Goal: Navigation & Orientation: Understand site structure

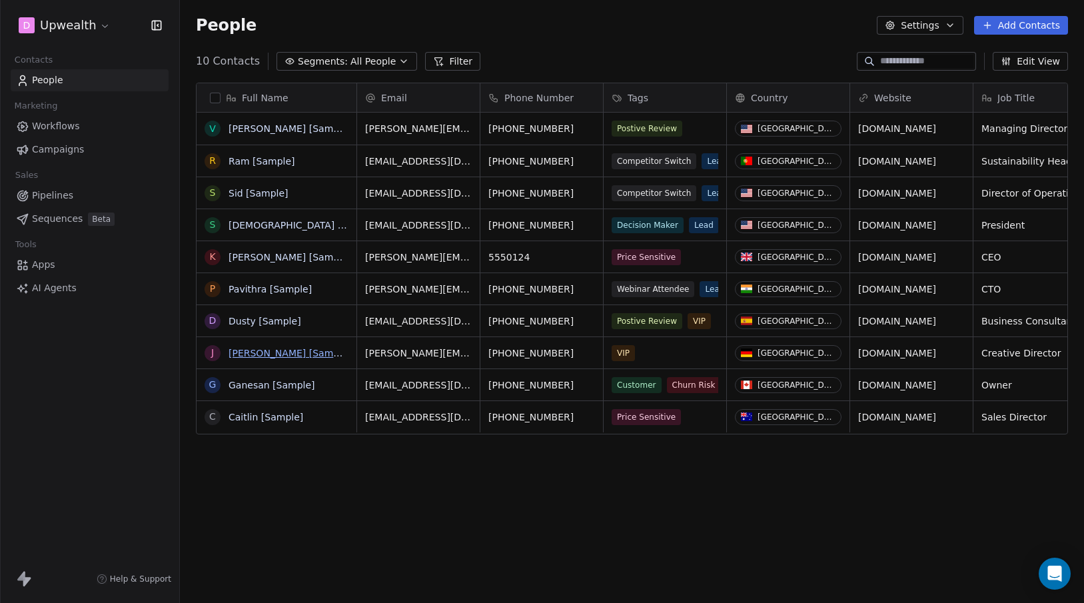
scroll to position [531, 904]
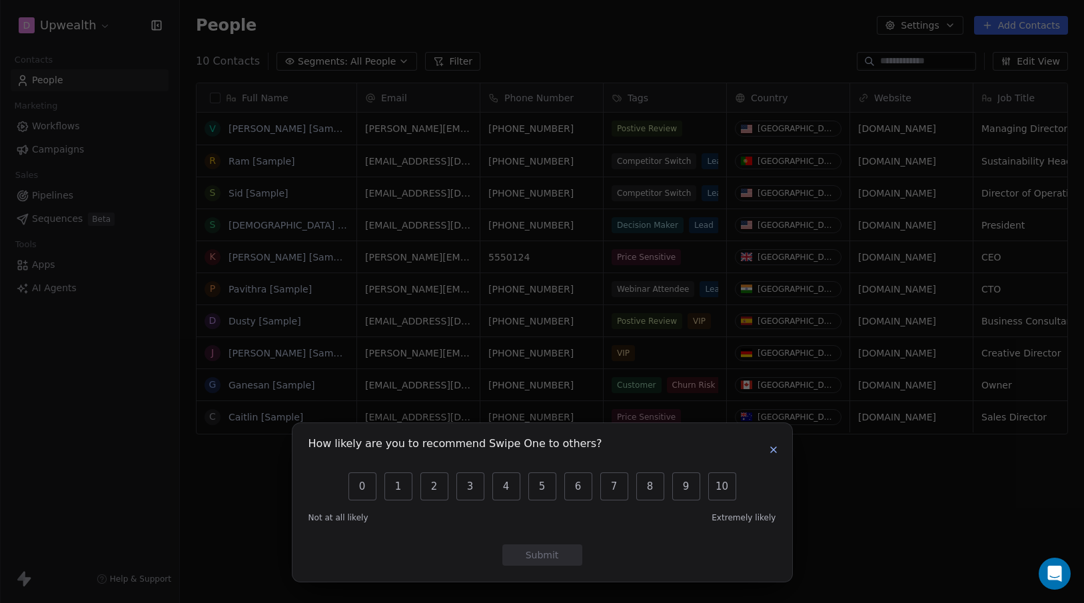
click at [779, 448] on button "button" at bounding box center [773, 450] width 16 height 16
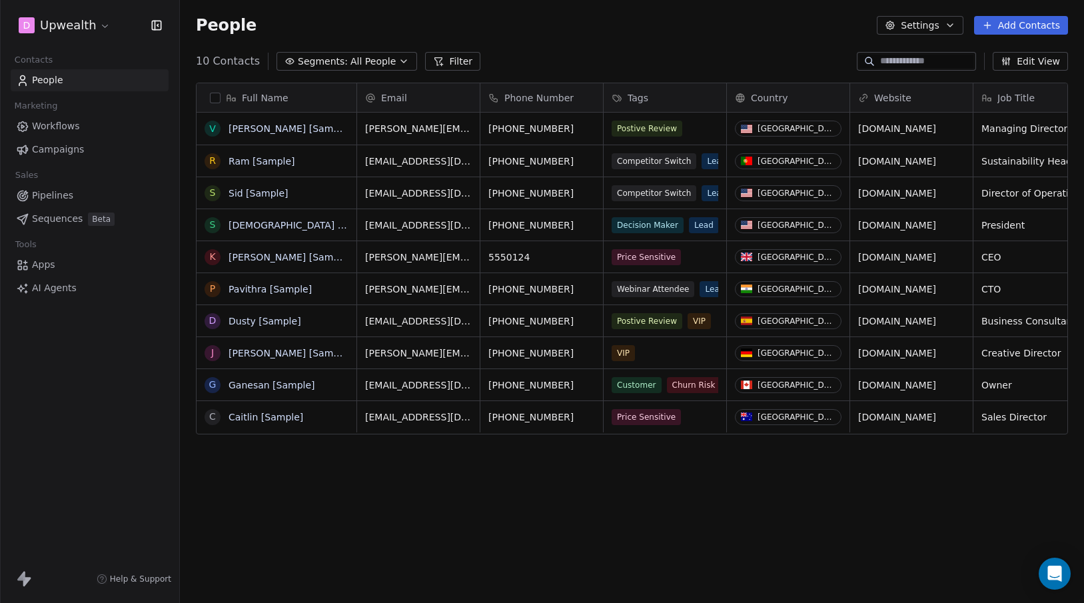
click at [91, 29] on html "D Upwealth Contacts People Marketing Workflows Campaigns Sales Pipelines Sequen…" at bounding box center [542, 301] width 1084 height 603
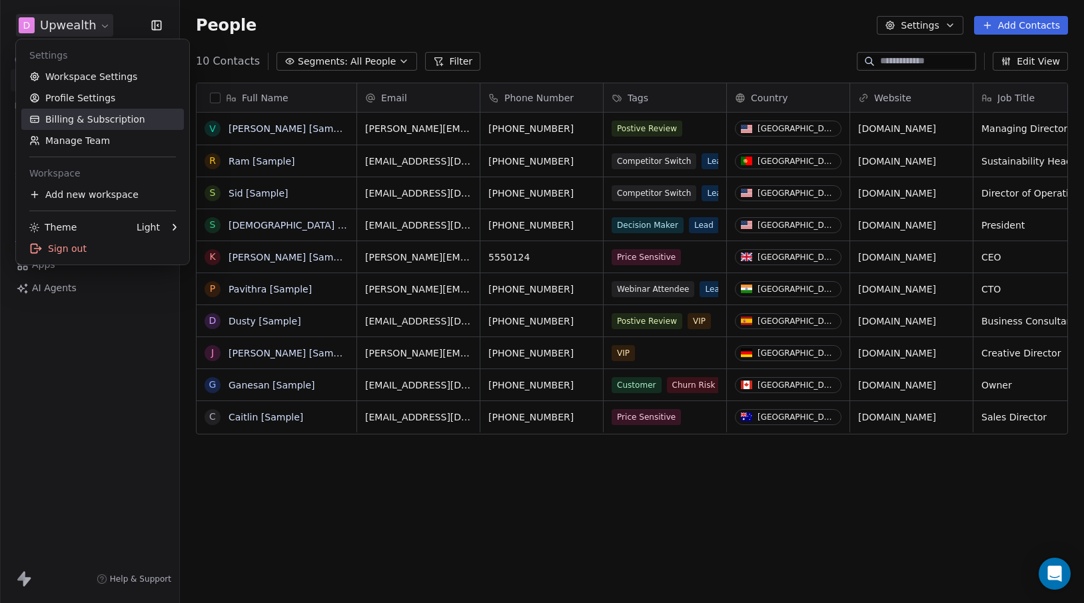
click at [80, 121] on link "Billing & Subscription" at bounding box center [102, 119] width 163 height 21
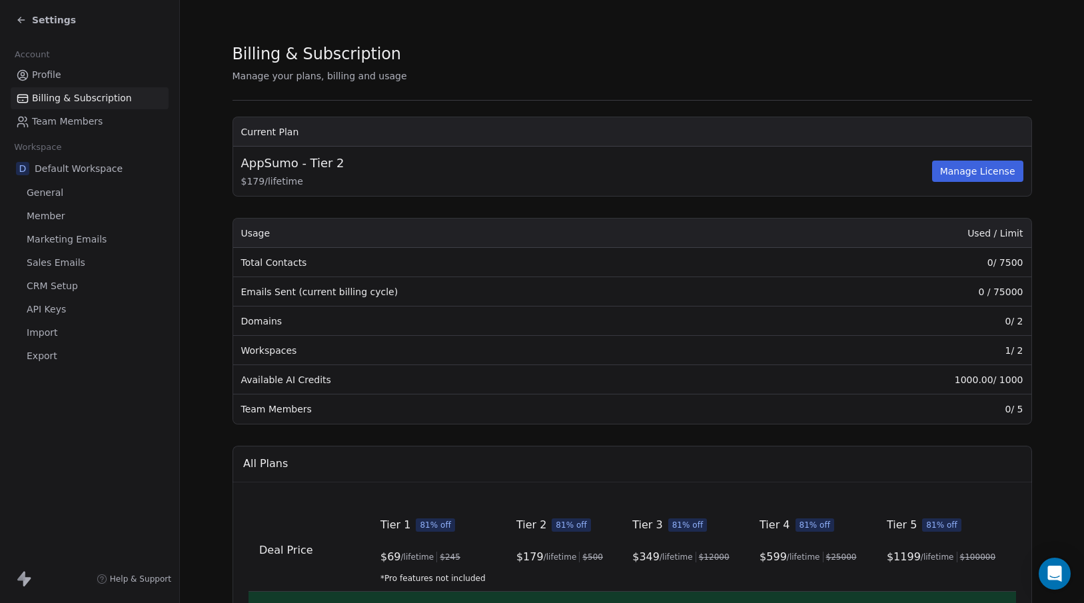
click at [515, 80] on div "Billing & Subscription Manage your plans, billing and usage Current Plan AppSum…" at bounding box center [631, 474] width 799 height 863
click at [70, 116] on span "Team Members" at bounding box center [67, 122] width 71 height 14
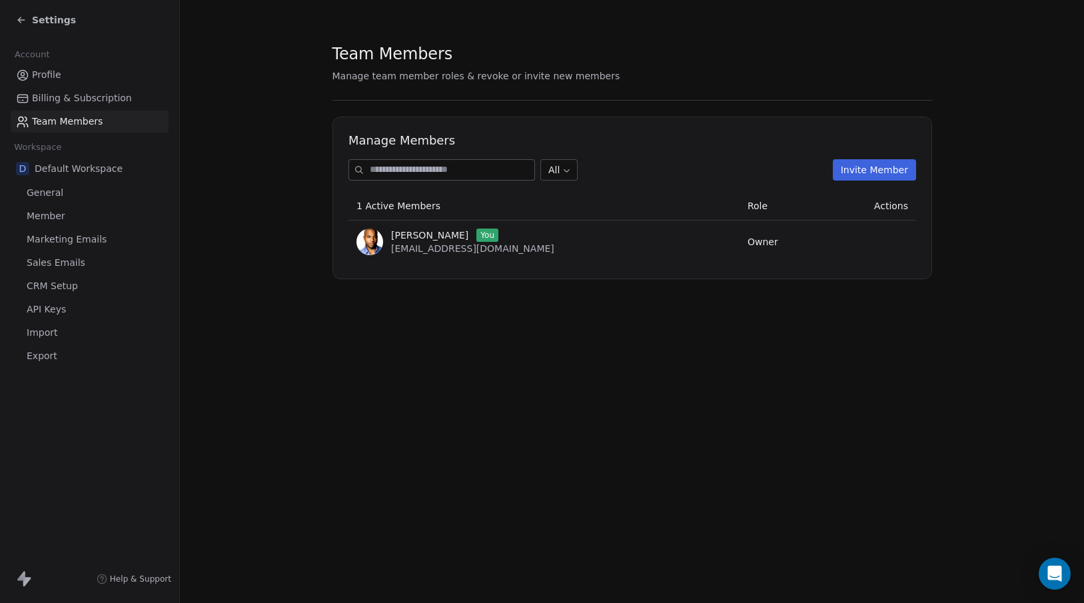
click at [69, 171] on span "Default Workspace" at bounding box center [79, 168] width 88 height 13
click at [38, 191] on span "General" at bounding box center [45, 193] width 37 height 14
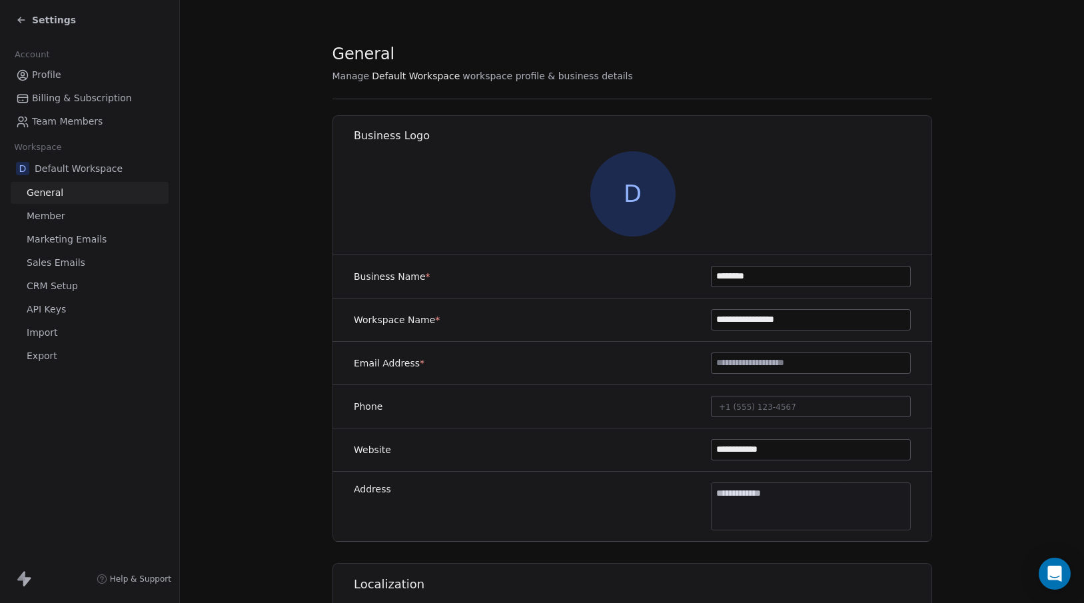
click at [55, 281] on span "CRM Setup" at bounding box center [52, 286] width 51 height 14
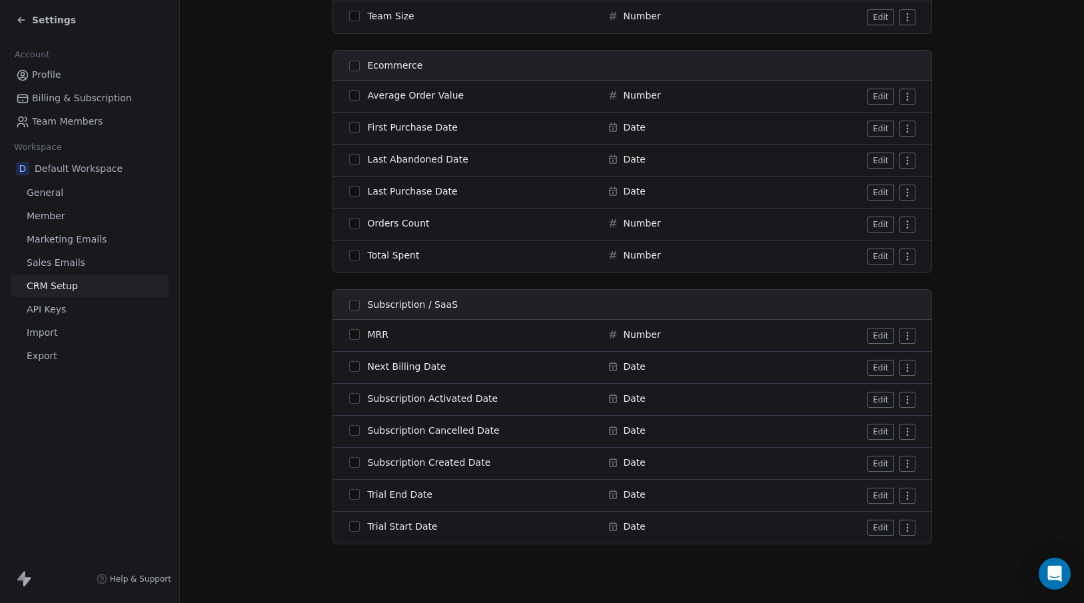
scroll to position [1442, 0]
click at [18, 21] on icon at bounding box center [21, 20] width 11 height 11
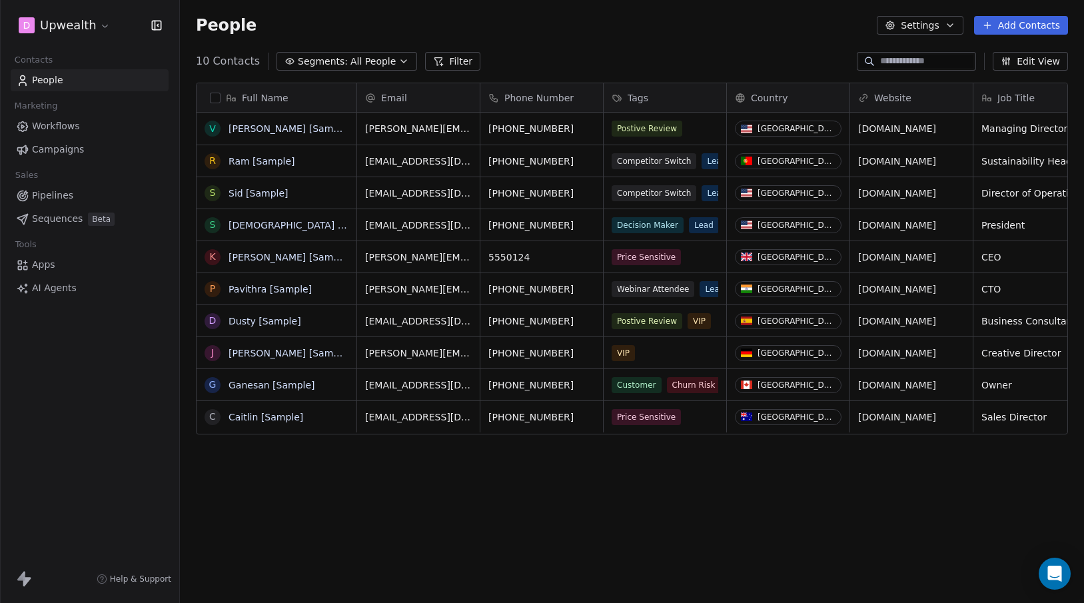
scroll to position [531, 904]
click at [84, 368] on div "D Upwealth Contacts People Marketing Workflows Campaigns Sales Pipelines Sequen…" at bounding box center [89, 301] width 179 height 603
click at [90, 33] on html "D Upwealth Contacts People Marketing Workflows Campaigns Sales Pipelines Sequen…" at bounding box center [542, 301] width 1084 height 603
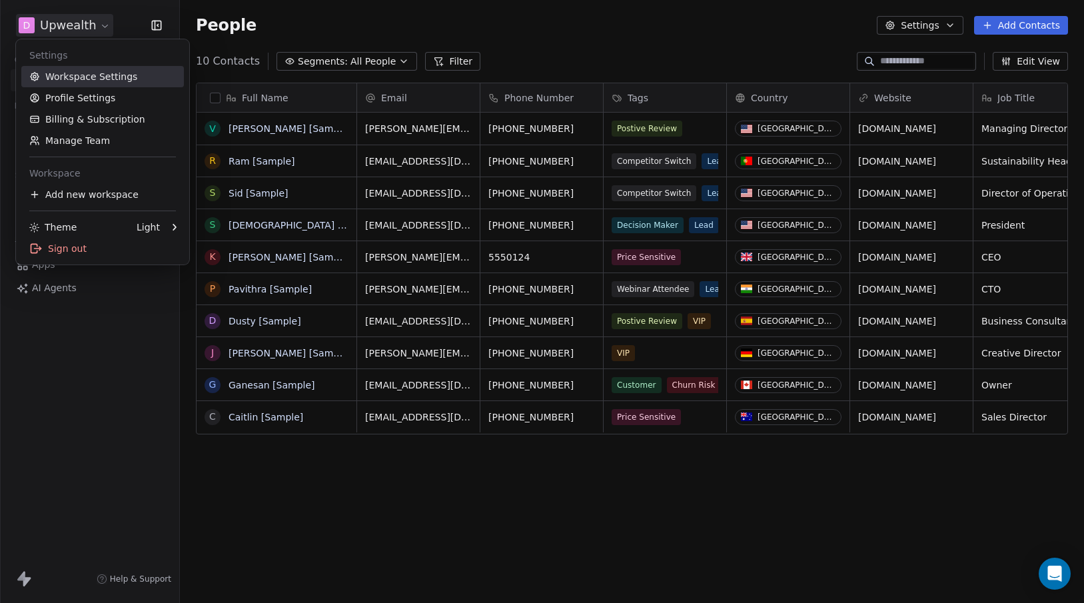
click at [91, 75] on link "Workspace Settings" at bounding box center [102, 76] width 163 height 21
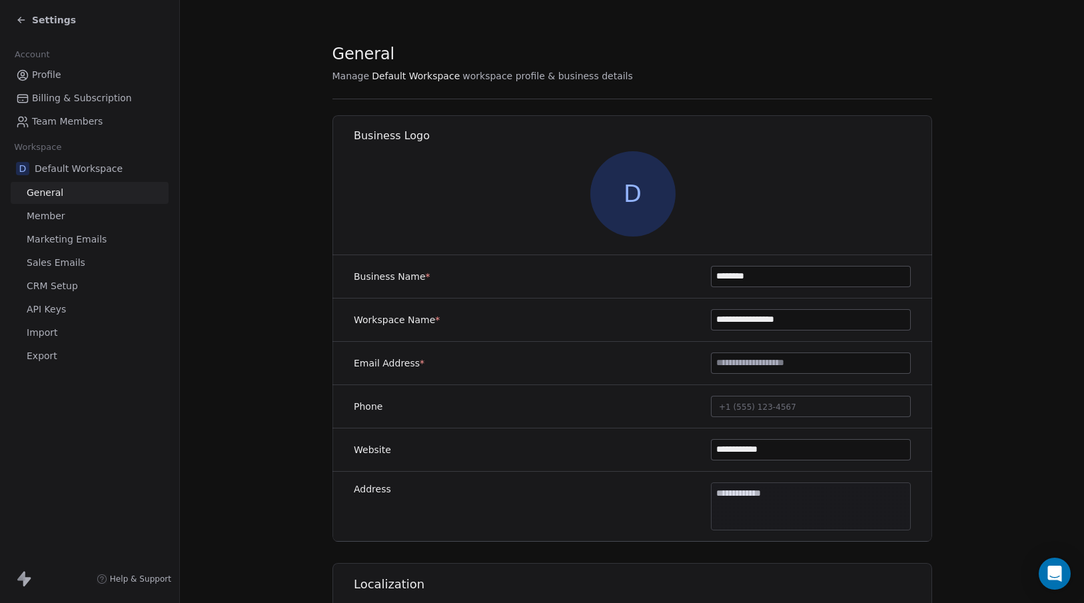
drag, startPoint x: 770, startPoint y: 278, endPoint x: 705, endPoint y: 276, distance: 65.3
click at [705, 276] on div "Business Name * ********" at bounding box center [632, 276] width 600 height 43
type input "**********"
click at [615, 310] on div "**********" at bounding box center [632, 319] width 600 height 43
drag, startPoint x: 819, startPoint y: 324, endPoint x: 697, endPoint y: 323, distance: 122.6
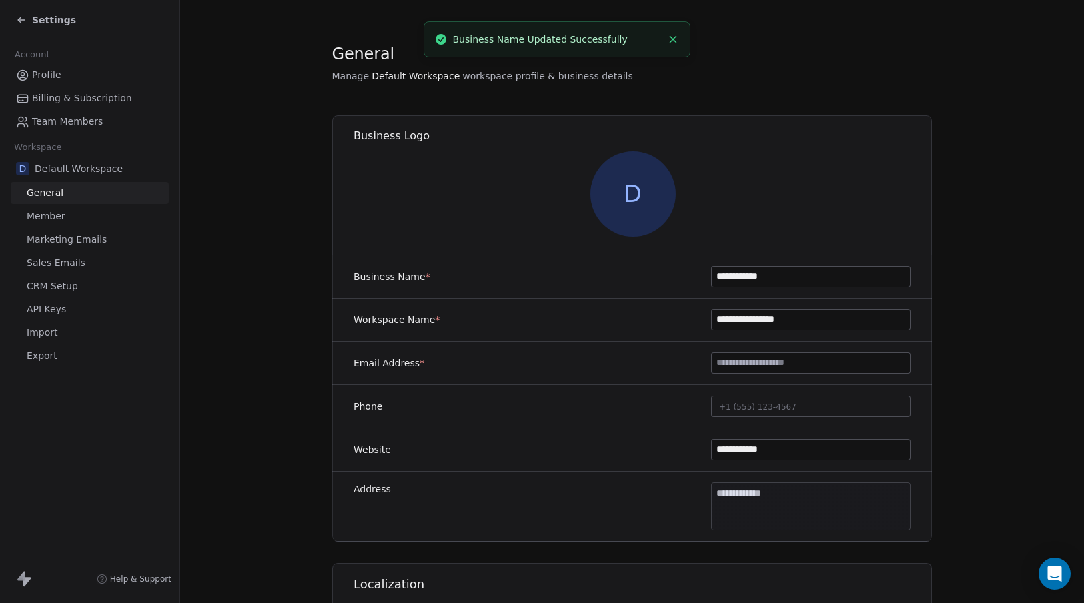
click at [697, 323] on div "**********" at bounding box center [632, 319] width 600 height 43
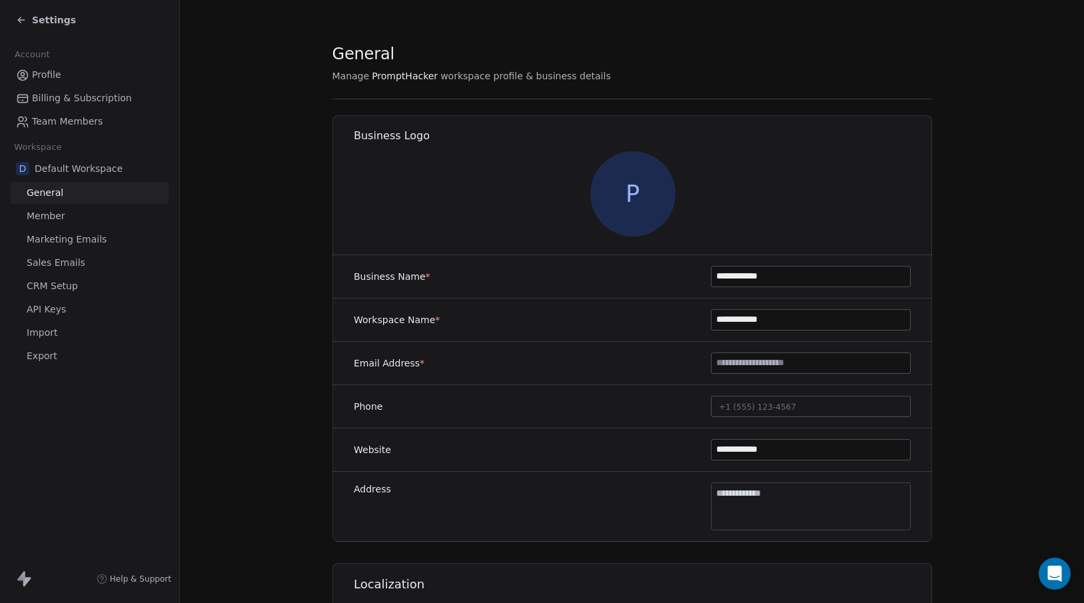
type input "**********"
click at [618, 376] on div "Email Address *" at bounding box center [632, 363] width 600 height 43
drag, startPoint x: 782, startPoint y: 450, endPoint x: 703, endPoint y: 450, distance: 79.3
click at [703, 450] on div "**********" at bounding box center [632, 449] width 600 height 43
type input "**********"
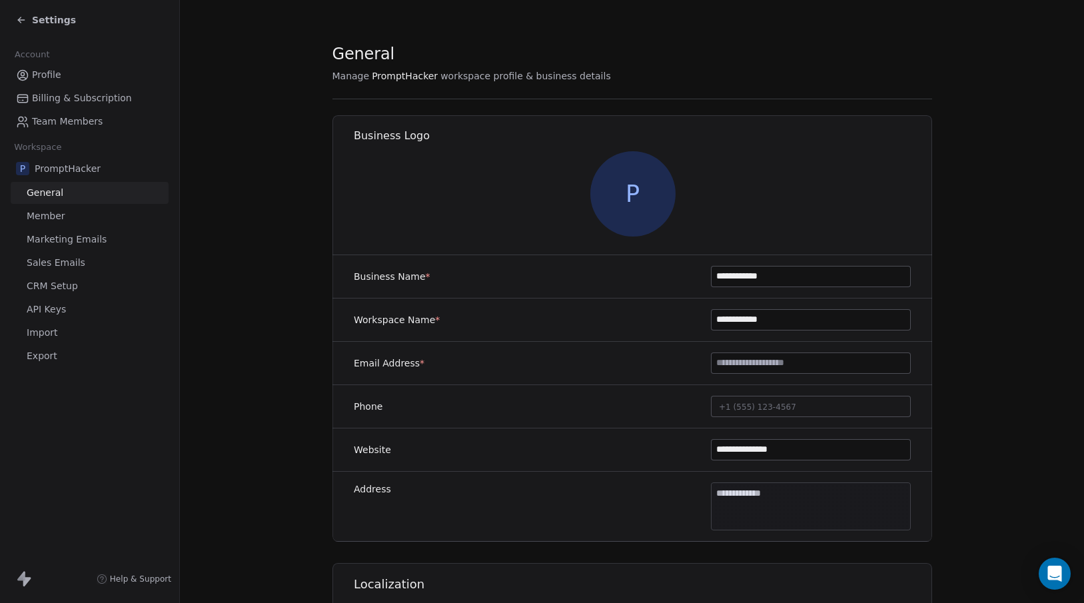
click at [632, 444] on div "**********" at bounding box center [632, 449] width 600 height 43
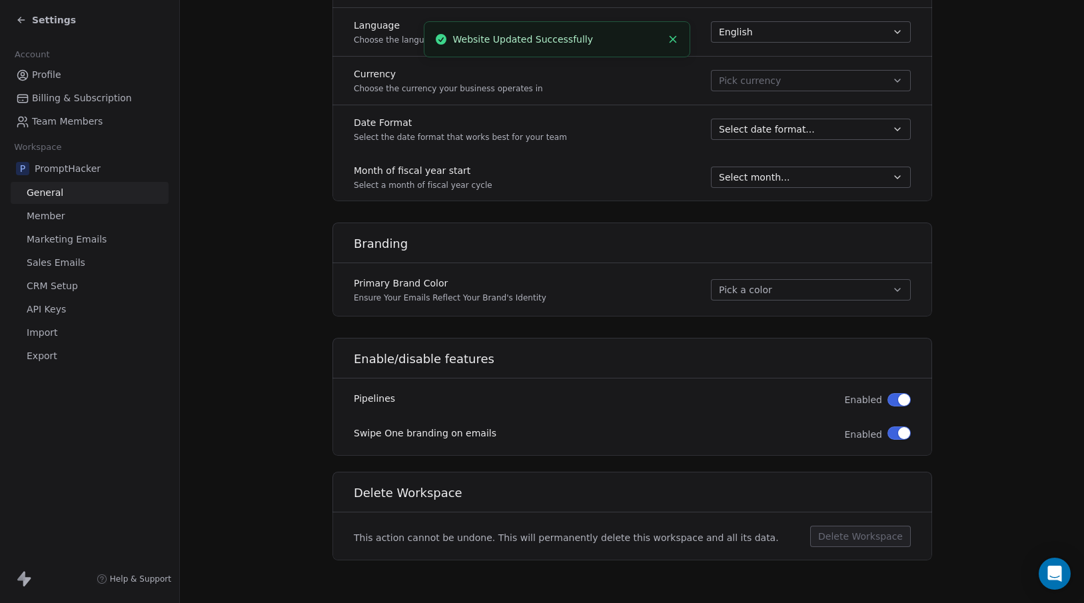
scroll to position [644, 0]
click at [769, 284] on button "Pick a color" at bounding box center [811, 289] width 200 height 21
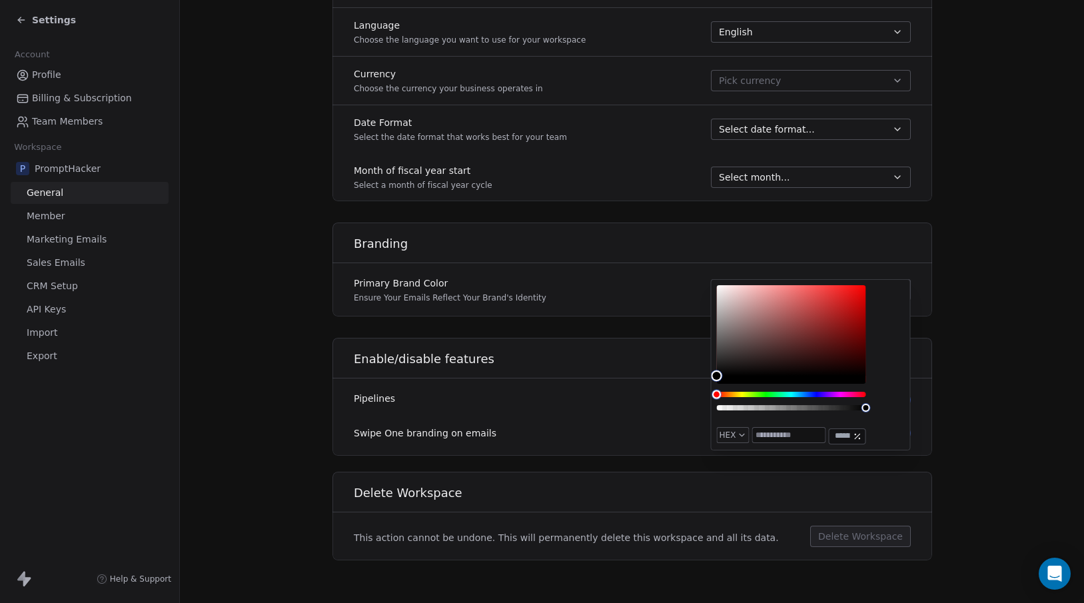
click at [822, 395] on div "Hue" at bounding box center [791, 394] width 149 height 5
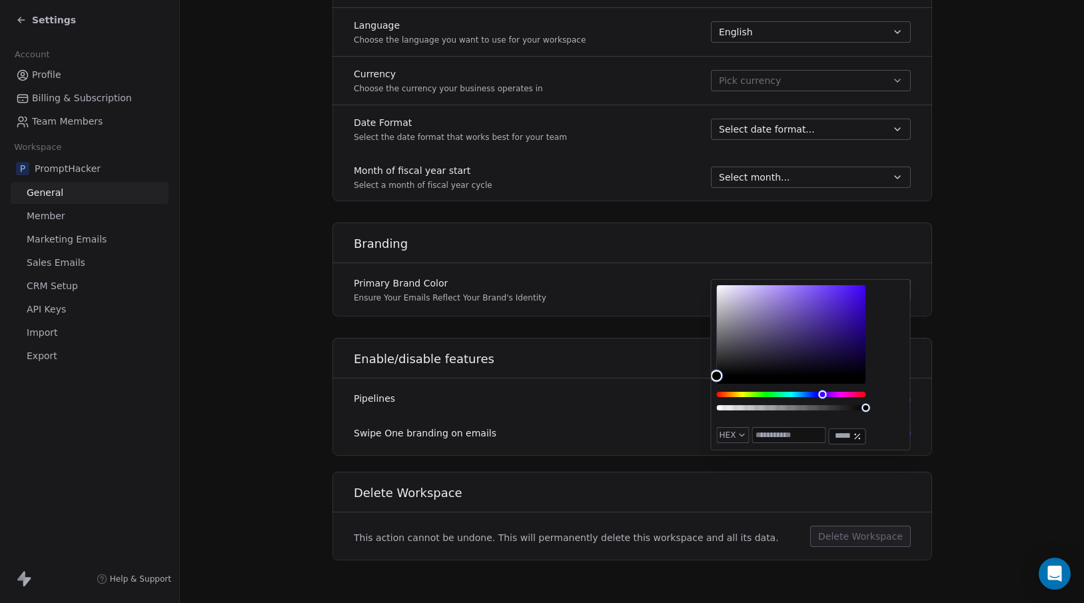
type input "*******"
click at [811, 330] on div "Color" at bounding box center [791, 330] width 149 height 91
click at [638, 355] on h1 "Enable/disable features" at bounding box center [643, 359] width 579 height 16
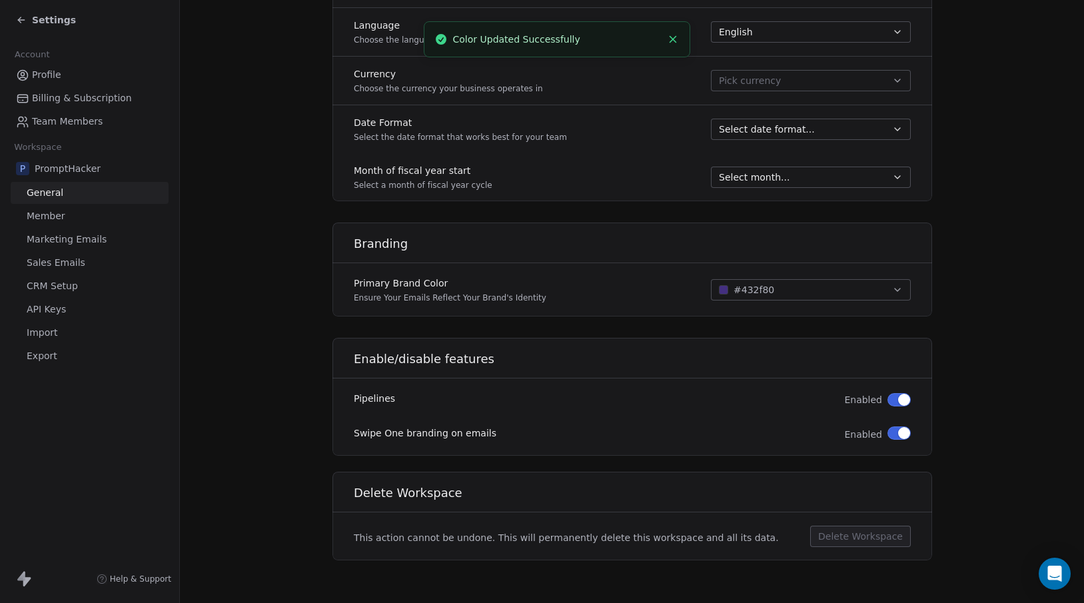
click at [761, 292] on span "#432f80" at bounding box center [753, 290] width 41 height 14
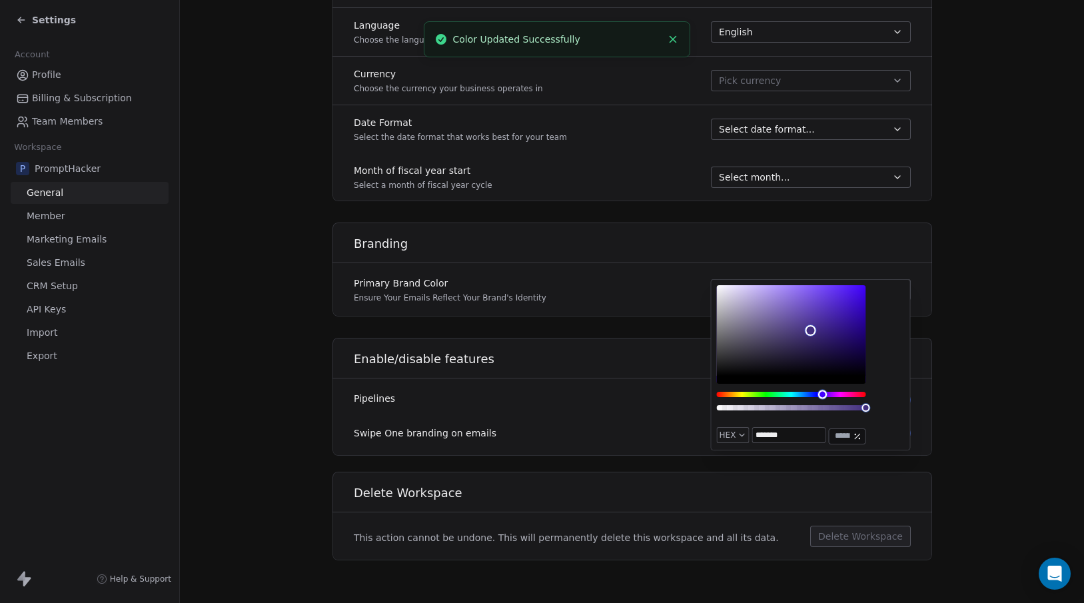
click at [791, 393] on div "Hue" at bounding box center [791, 394] width 149 height 5
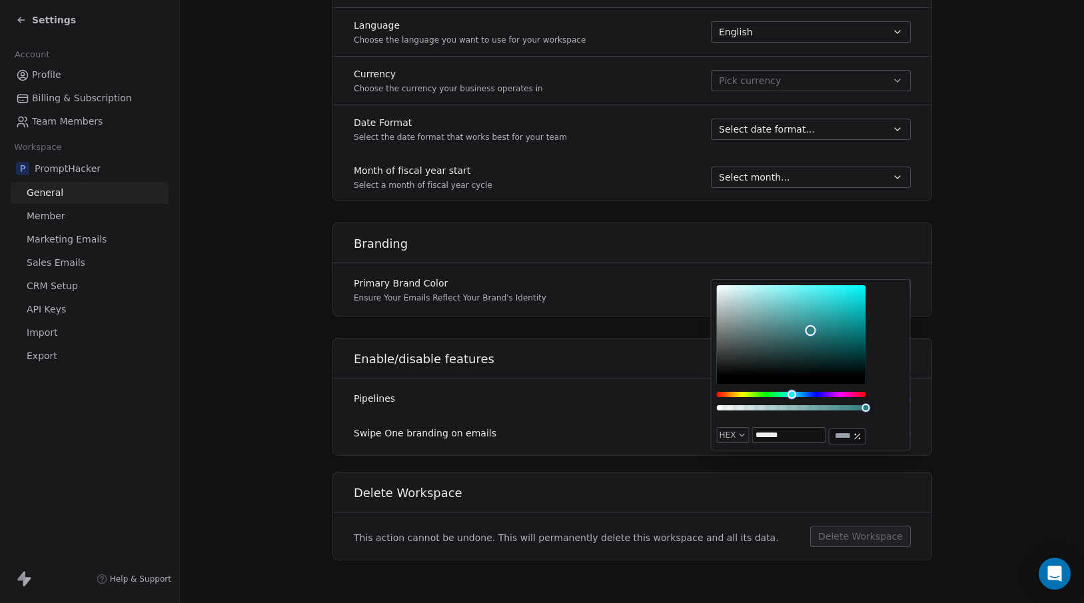
click at [797, 394] on div "Hue" at bounding box center [791, 394] width 149 height 5
click at [798, 394] on div "Hue" at bounding box center [797, 394] width 9 height 9
type input "*******"
click at [845, 288] on div "Color" at bounding box center [791, 330] width 149 height 91
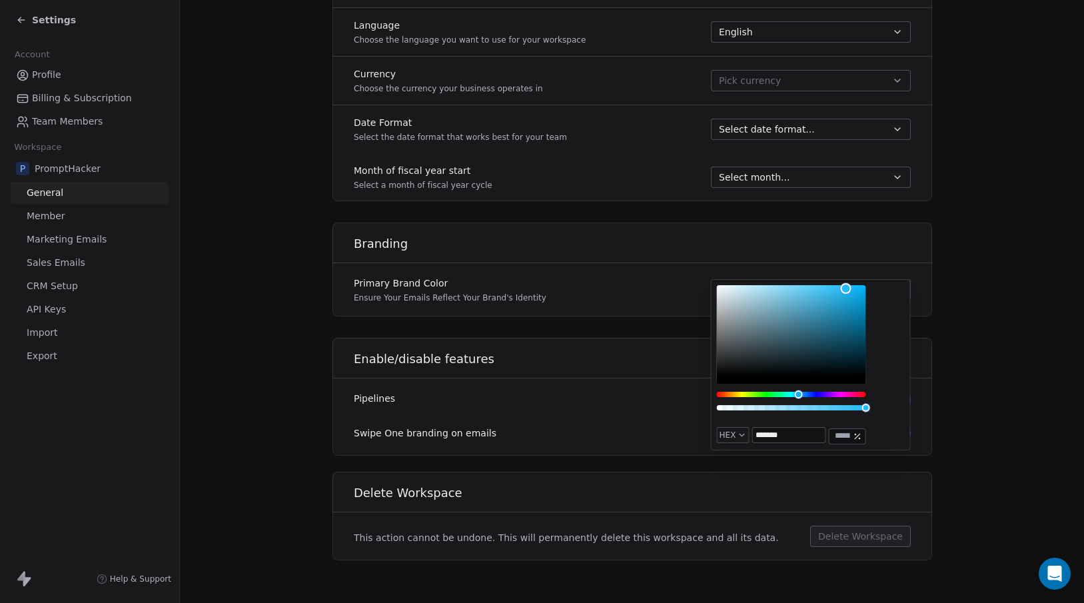
click at [660, 349] on div "Enable/disable features" at bounding box center [632, 354] width 616 height 49
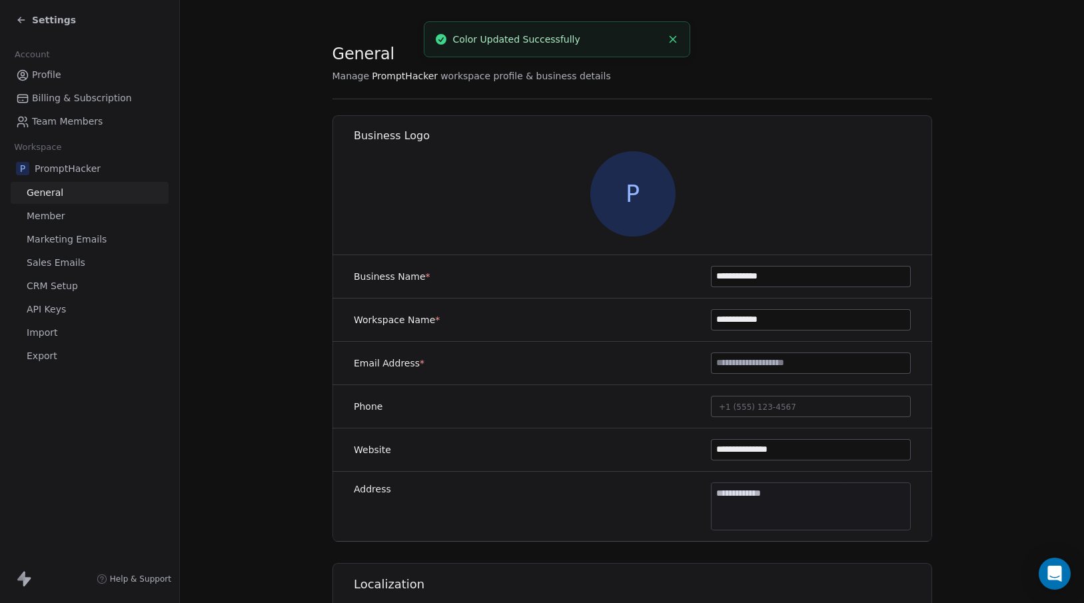
scroll to position [0, 0]
click at [61, 215] on span "Member" at bounding box center [46, 216] width 39 height 14
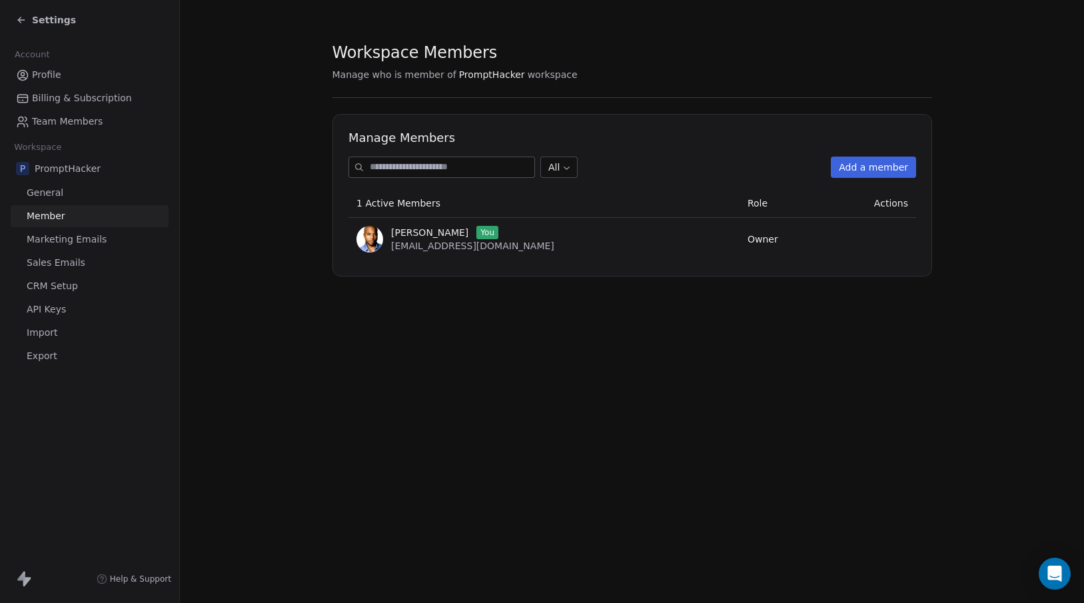
click at [59, 234] on span "Marketing Emails" at bounding box center [67, 239] width 80 height 14
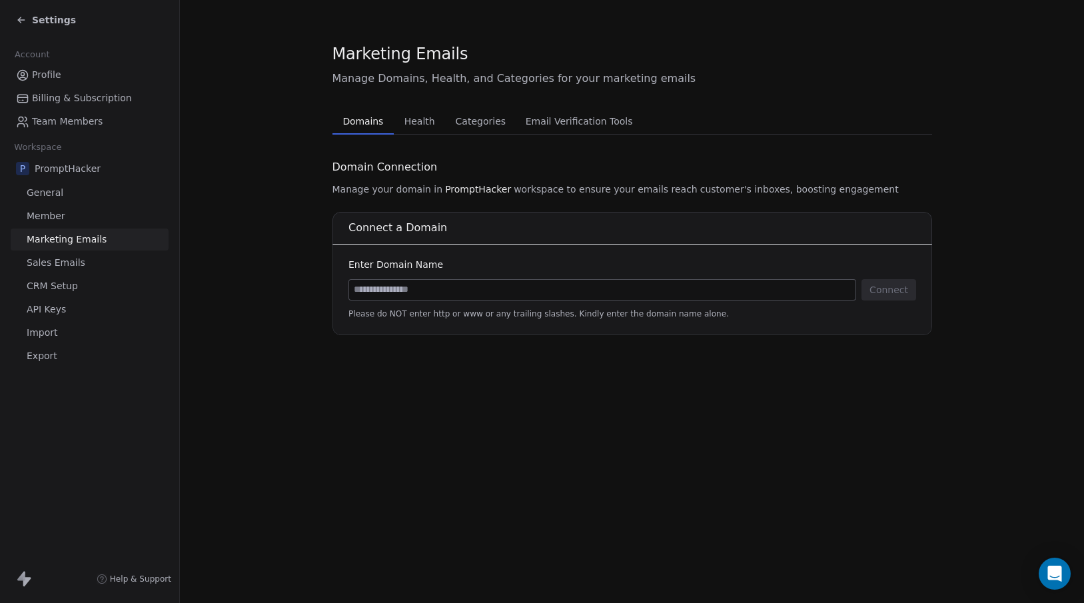
click at [71, 261] on span "Sales Emails" at bounding box center [56, 263] width 59 height 14
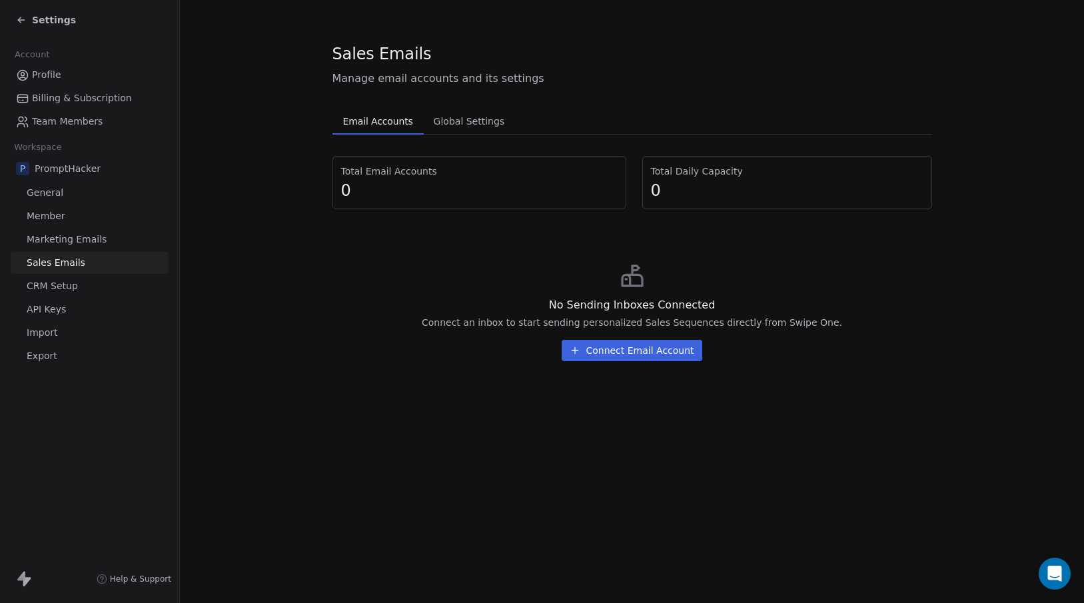
click at [70, 288] on span "CRM Setup" at bounding box center [52, 286] width 51 height 14
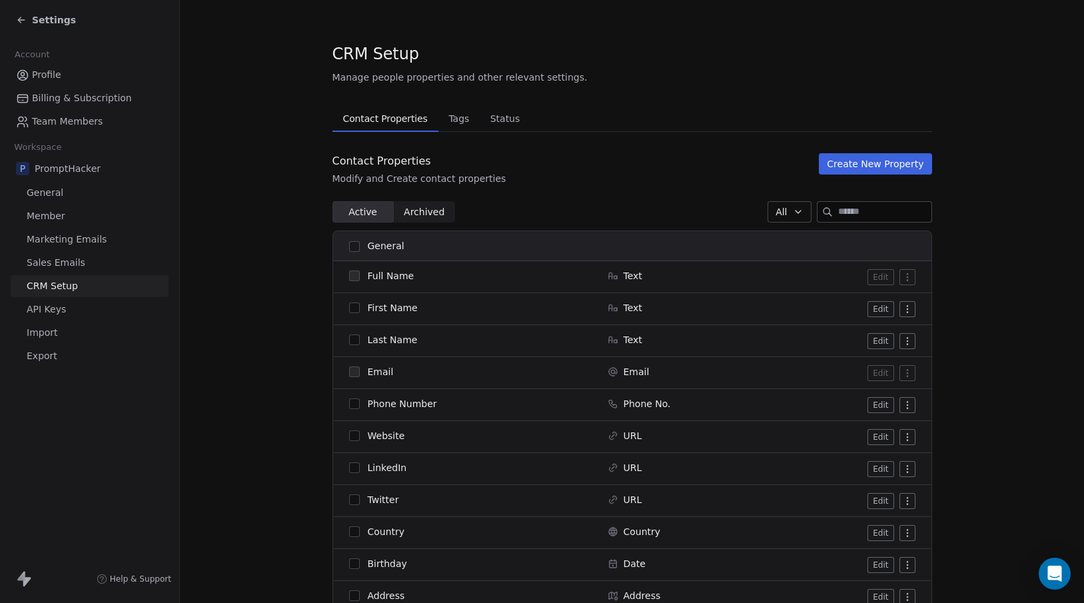
click at [65, 267] on span "Sales Emails" at bounding box center [56, 263] width 59 height 14
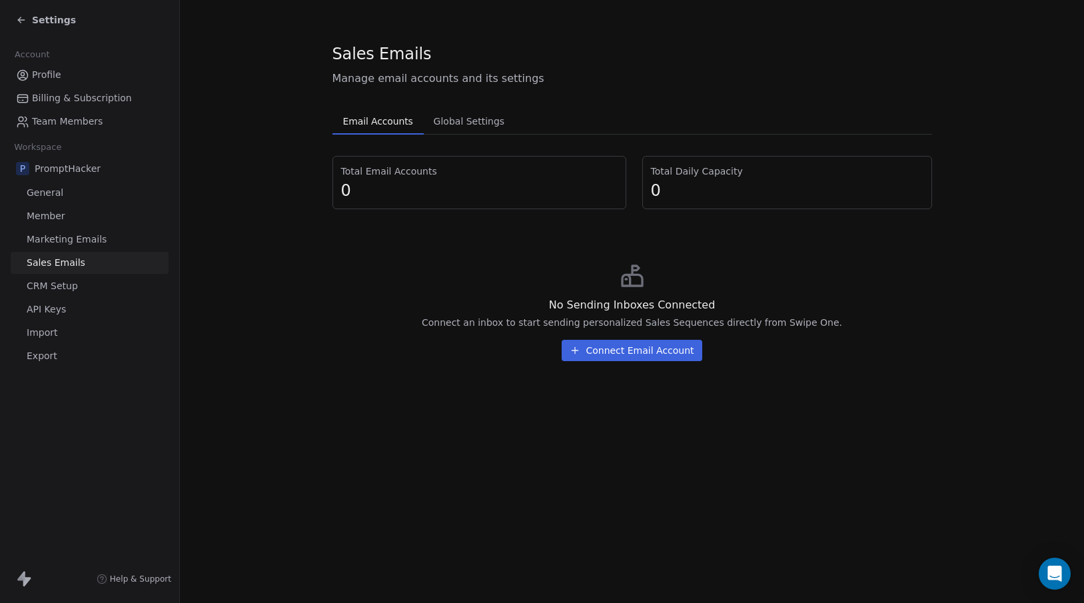
click at [77, 238] on span "Marketing Emails" at bounding box center [67, 239] width 80 height 14
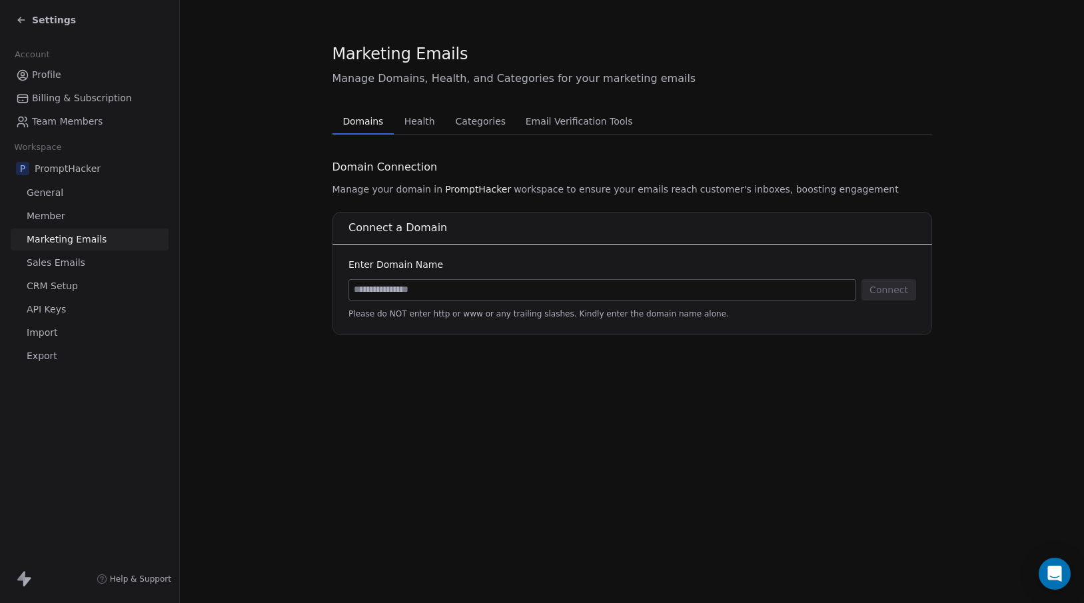
click at [54, 216] on span "Member" at bounding box center [46, 216] width 39 height 14
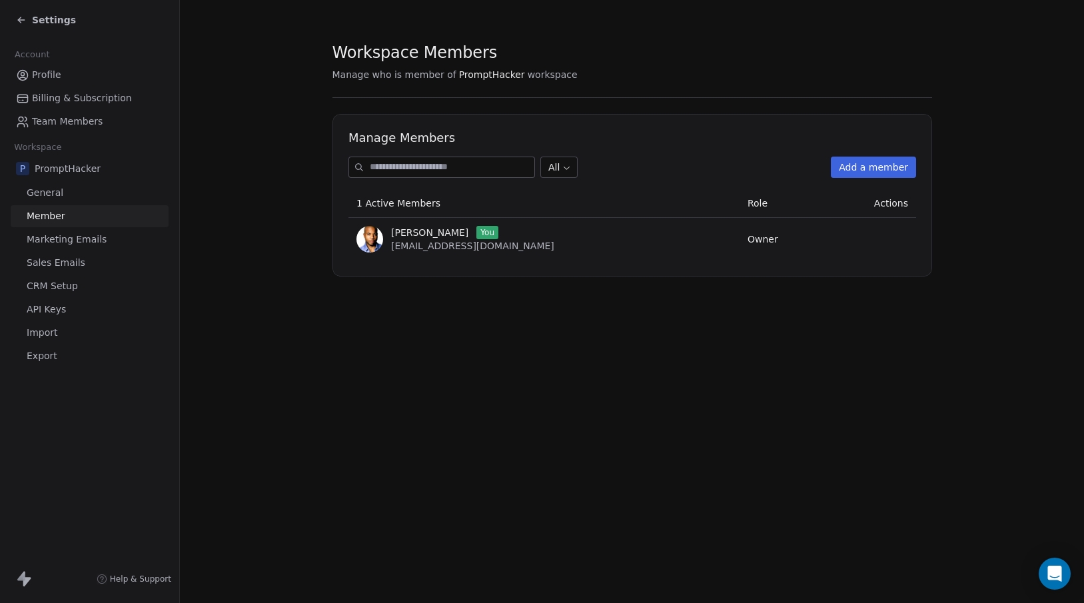
click at [51, 281] on span "CRM Setup" at bounding box center [52, 286] width 51 height 14
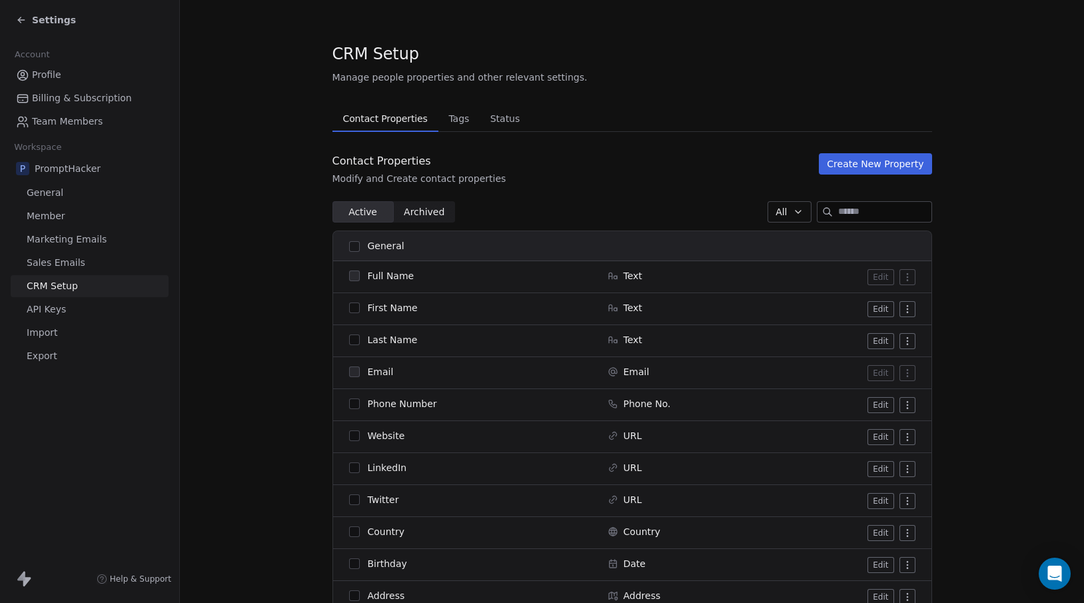
click at [72, 302] on link "API Keys" at bounding box center [90, 309] width 158 height 22
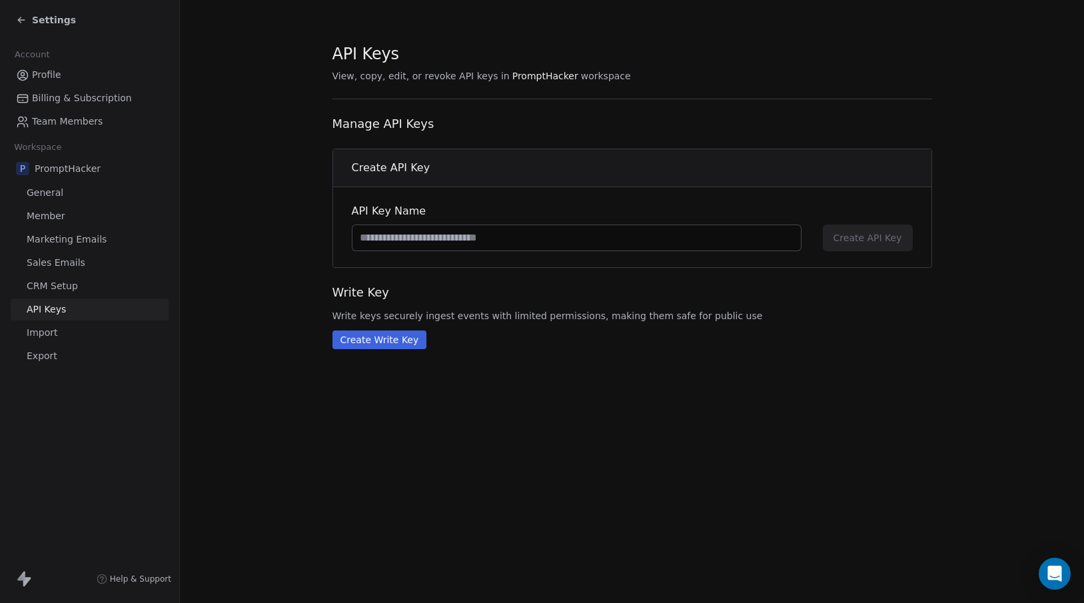
click at [75, 264] on span "Sales Emails" at bounding box center [56, 263] width 59 height 14
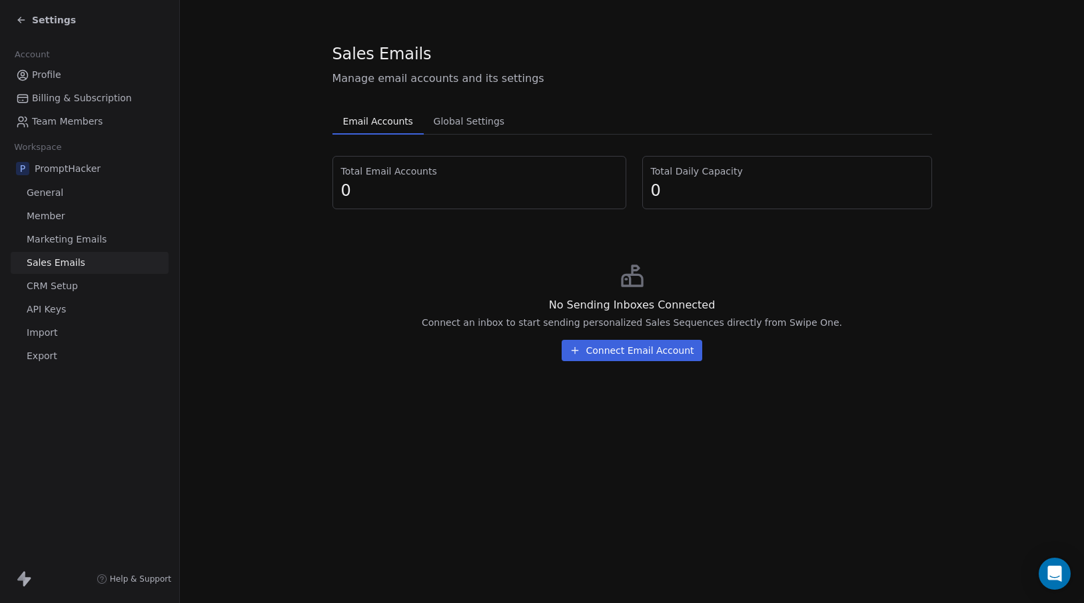
click at [82, 242] on span "Marketing Emails" at bounding box center [67, 239] width 80 height 14
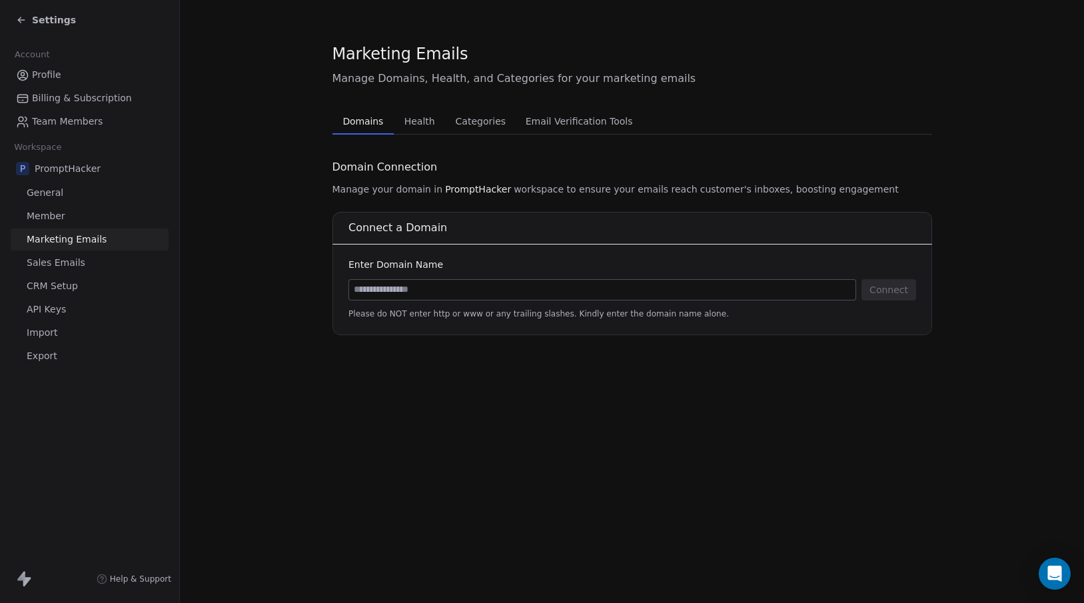
click at [425, 129] on span "Health" at bounding box center [419, 121] width 41 height 19
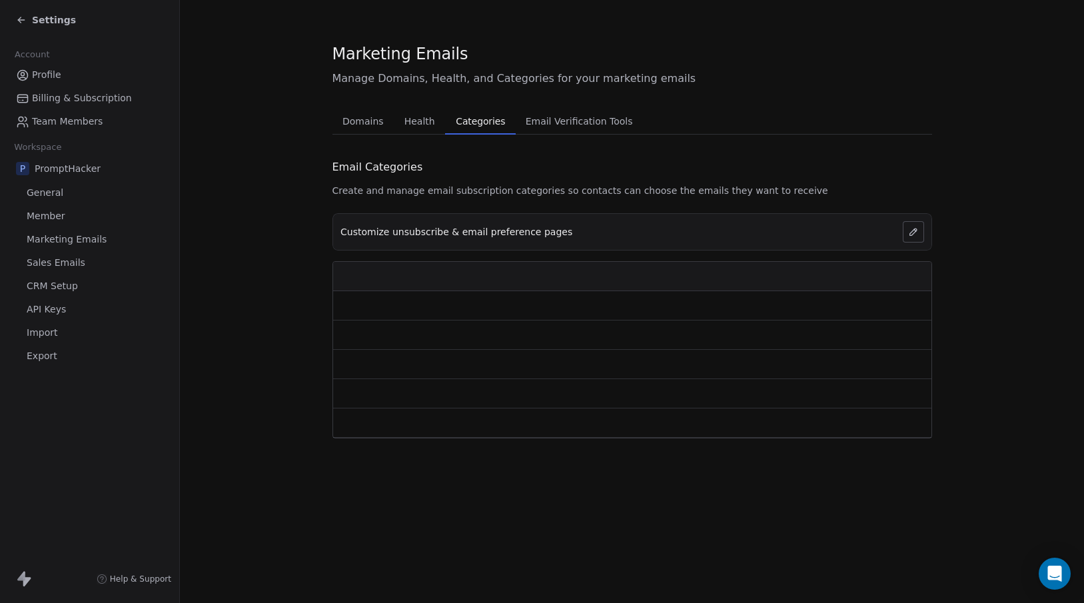
click at [478, 123] on span "Categories" at bounding box center [480, 121] width 60 height 19
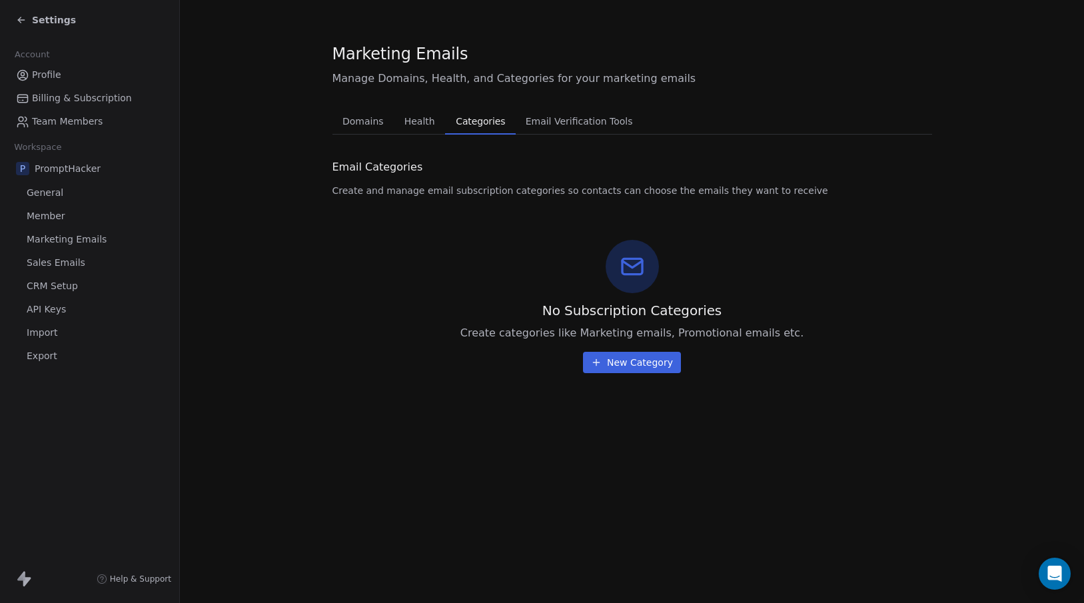
click at [557, 124] on span "Email Verification Tools" at bounding box center [579, 121] width 118 height 19
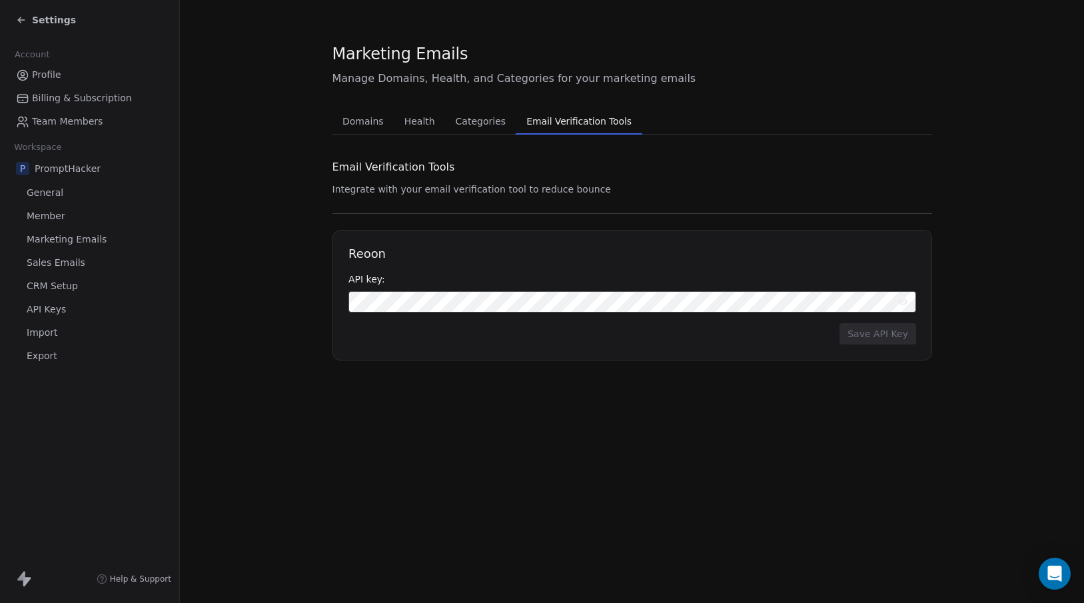
click at [357, 129] on span "Domains" at bounding box center [363, 121] width 52 height 19
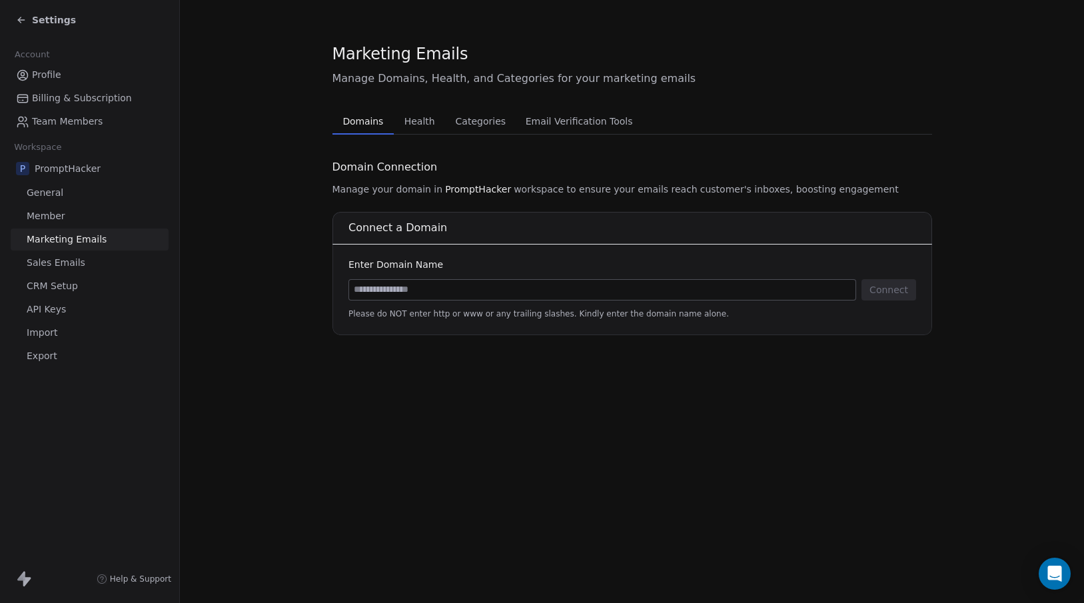
click at [248, 201] on section "Marketing Emails Manage Domains, Health, and Categories for your marketing emai…" at bounding box center [632, 189] width 904 height 378
click at [57, 218] on span "Member" at bounding box center [46, 216] width 39 height 14
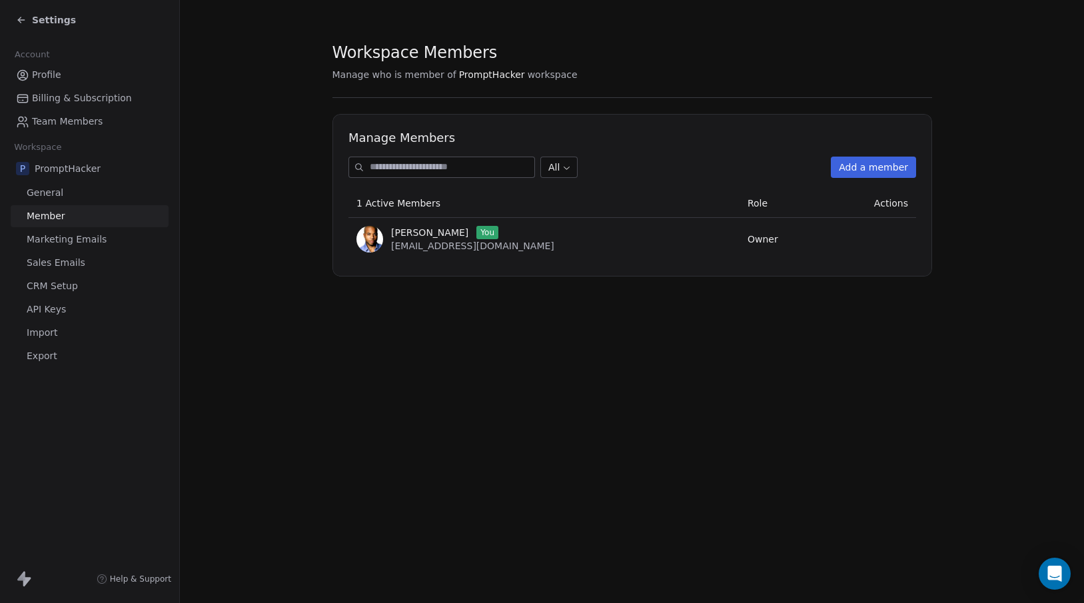
click at [58, 197] on span "General" at bounding box center [45, 193] width 37 height 14
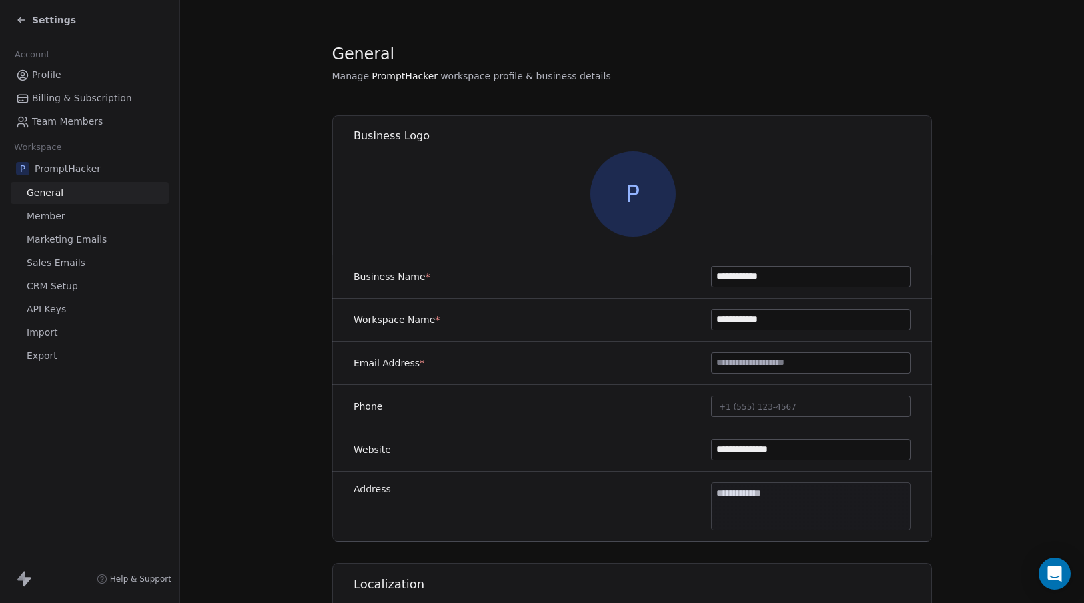
click at [58, 287] on span "CRM Setup" at bounding box center [52, 286] width 51 height 14
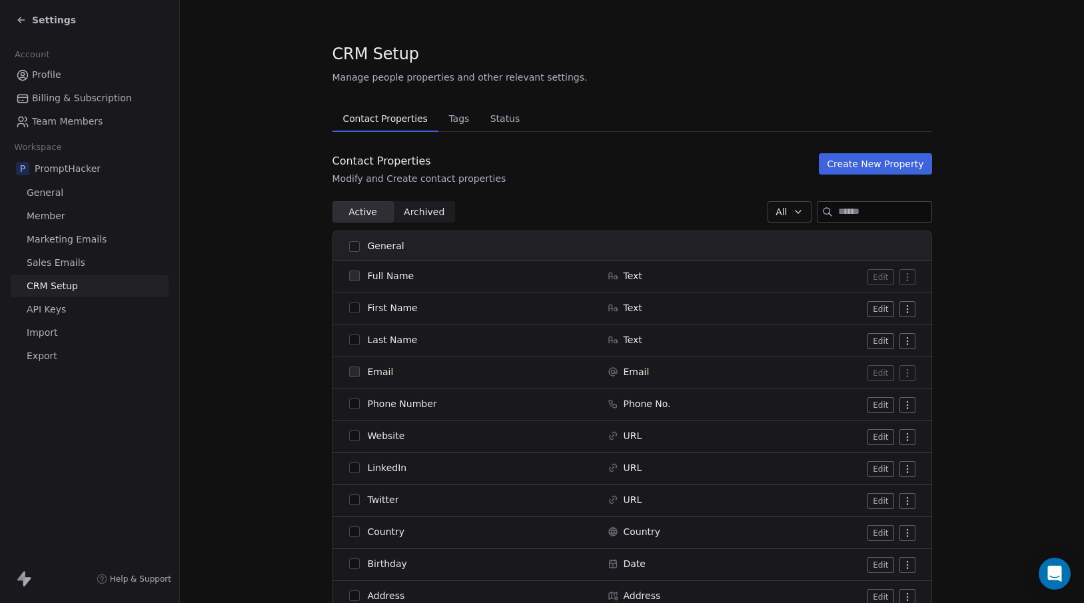
click at [89, 307] on link "API Keys" at bounding box center [90, 309] width 158 height 22
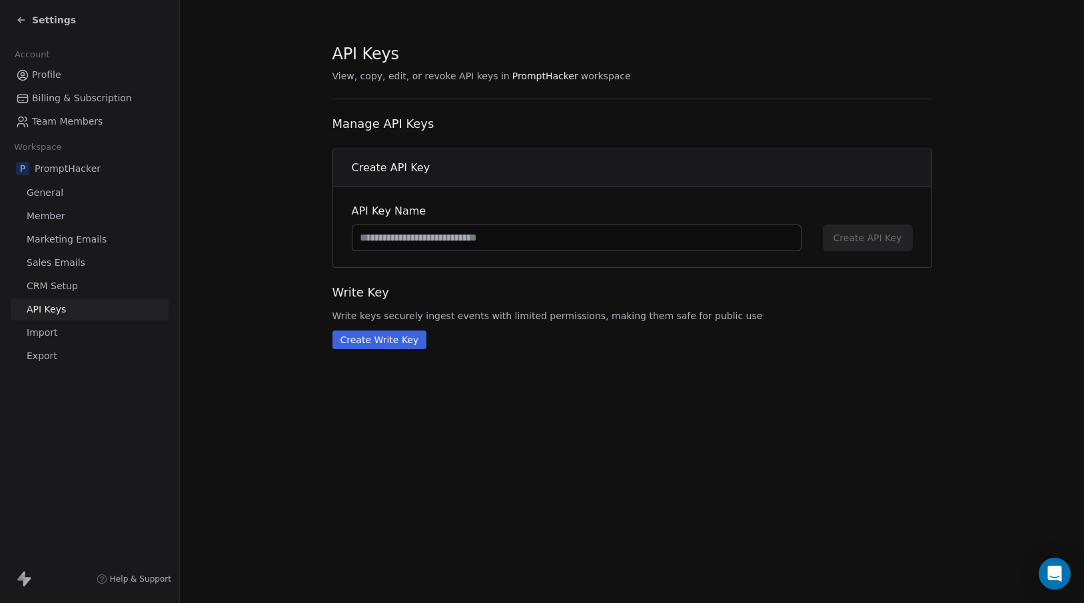
click at [88, 102] on span "Billing & Subscription" at bounding box center [82, 98] width 100 height 14
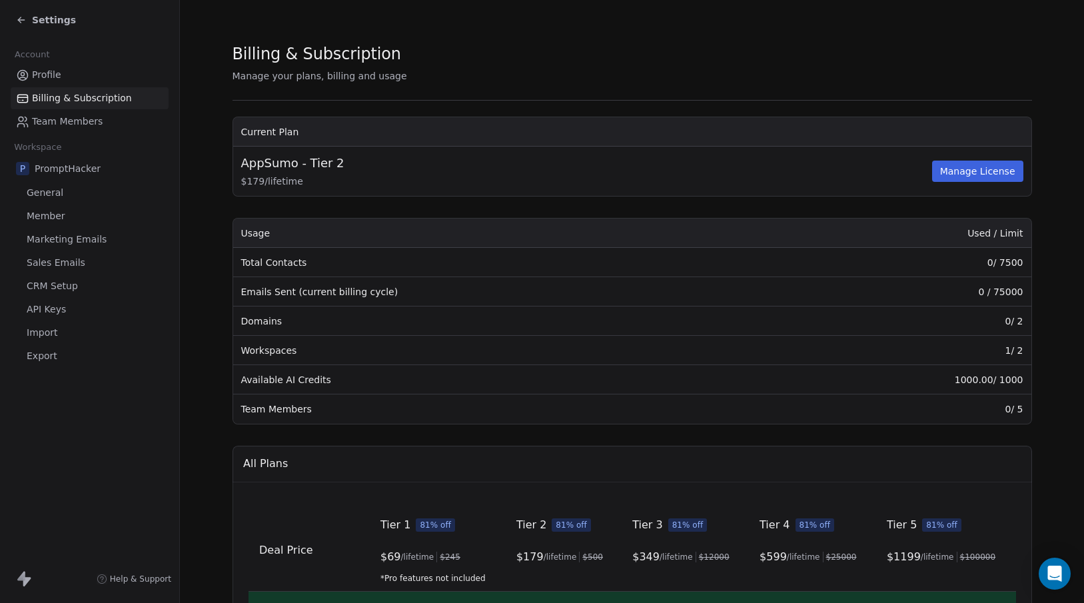
click at [52, 84] on link "Profile" at bounding box center [90, 75] width 158 height 22
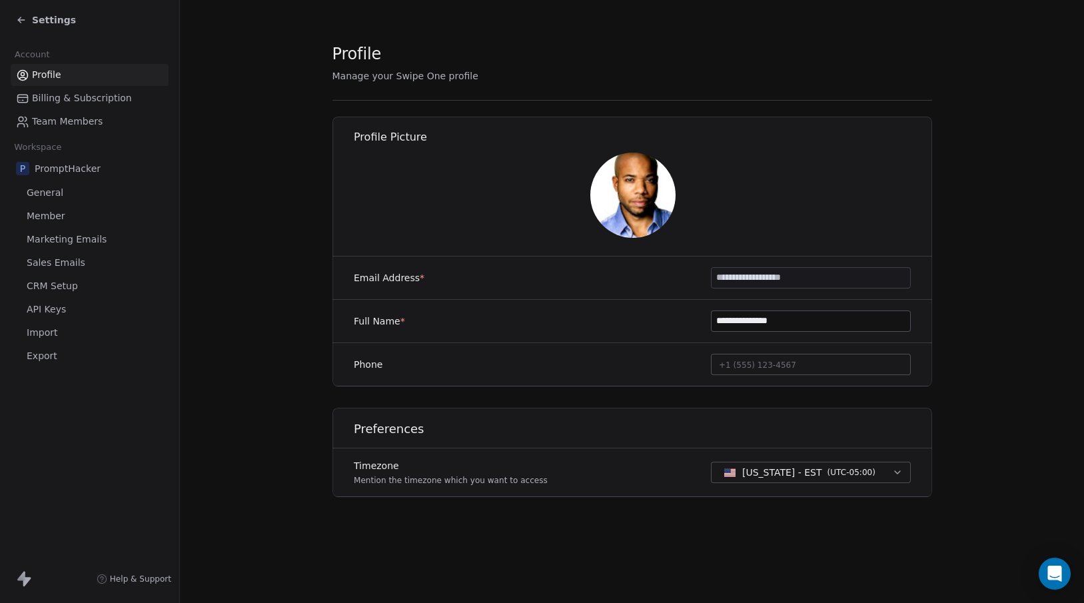
click at [282, 83] on section "**********" at bounding box center [632, 280] width 904 height 561
click at [81, 23] on div "Settings" at bounding box center [92, 20] width 153 height 19
click at [57, 21] on span "Settings" at bounding box center [54, 19] width 44 height 13
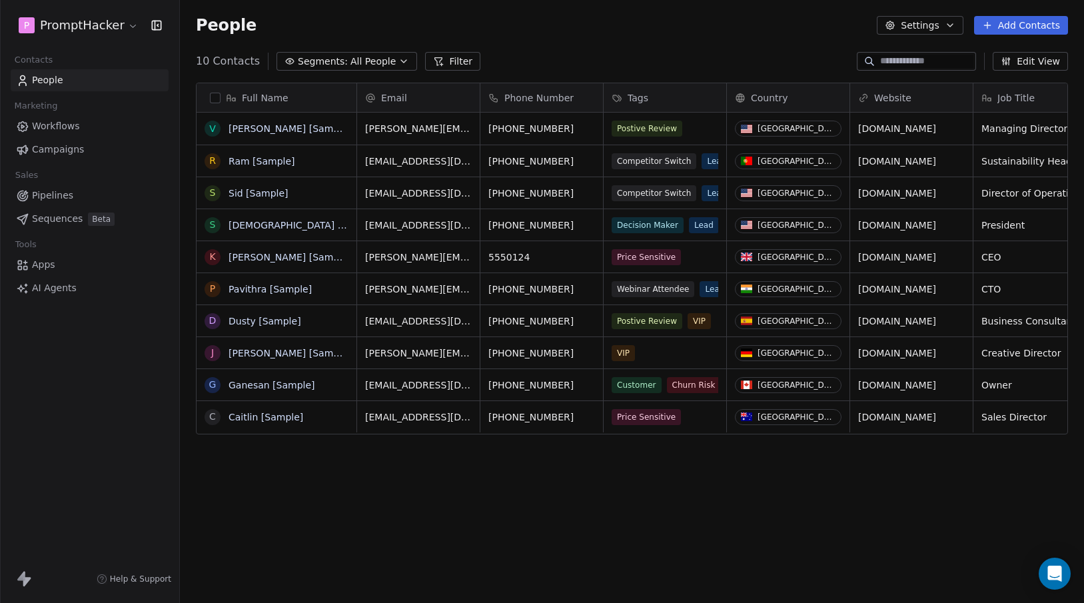
scroll to position [531, 904]
click at [614, 8] on div "People Settings Add Contacts" at bounding box center [632, 25] width 904 height 51
click at [56, 195] on span "Pipelines" at bounding box center [52, 196] width 41 height 14
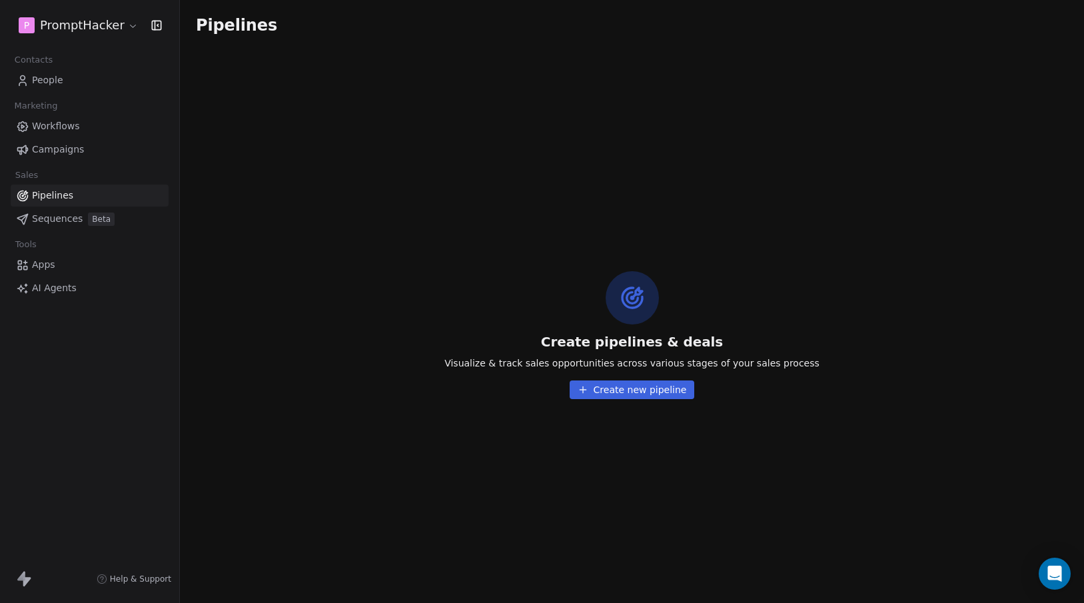
click at [51, 217] on span "Sequences" at bounding box center [57, 219] width 51 height 14
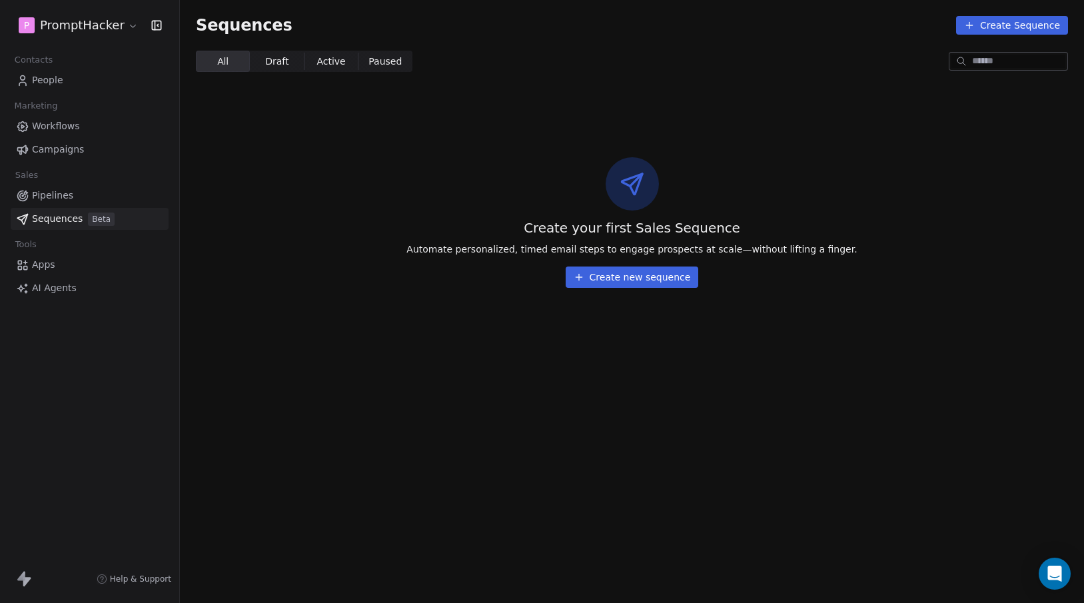
click at [51, 147] on span "Campaigns" at bounding box center [58, 150] width 52 height 14
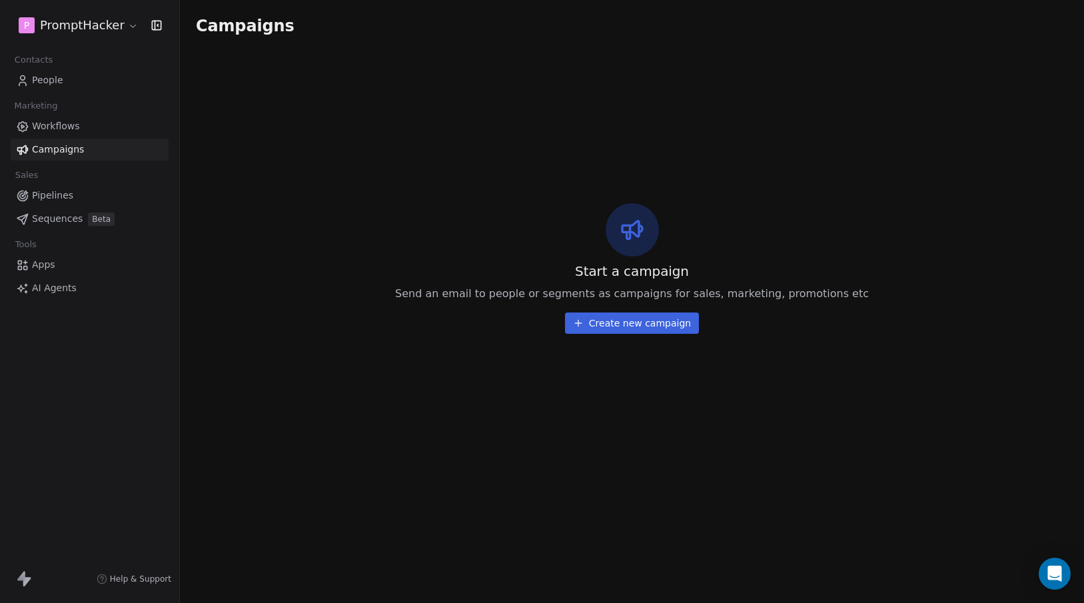
click at [52, 129] on span "Workflows" at bounding box center [56, 126] width 48 height 14
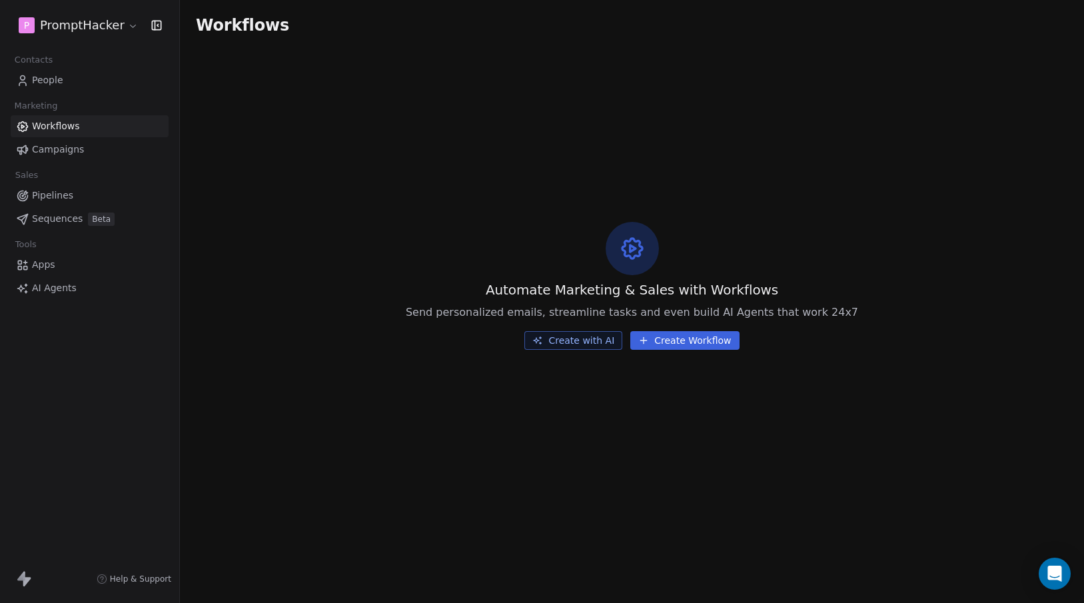
click at [40, 284] on span "AI Agents" at bounding box center [54, 288] width 45 height 14
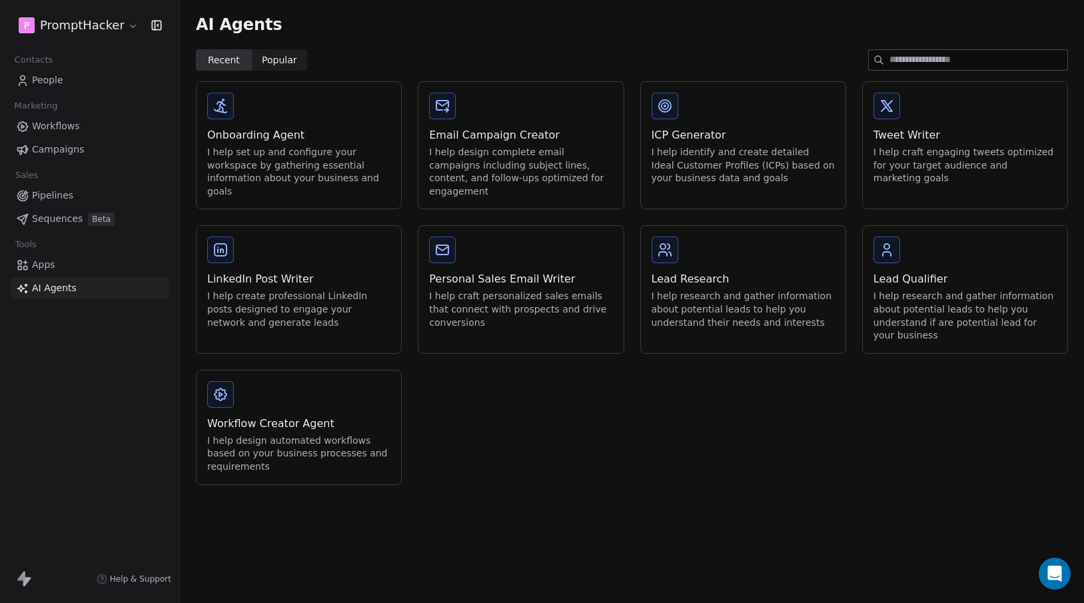
click at [526, 387] on div "Onboarding Agent I help set up and configure your workspace by gathering essent…" at bounding box center [632, 283] width 872 height 404
click at [33, 267] on span "Apps" at bounding box center [43, 265] width 23 height 14
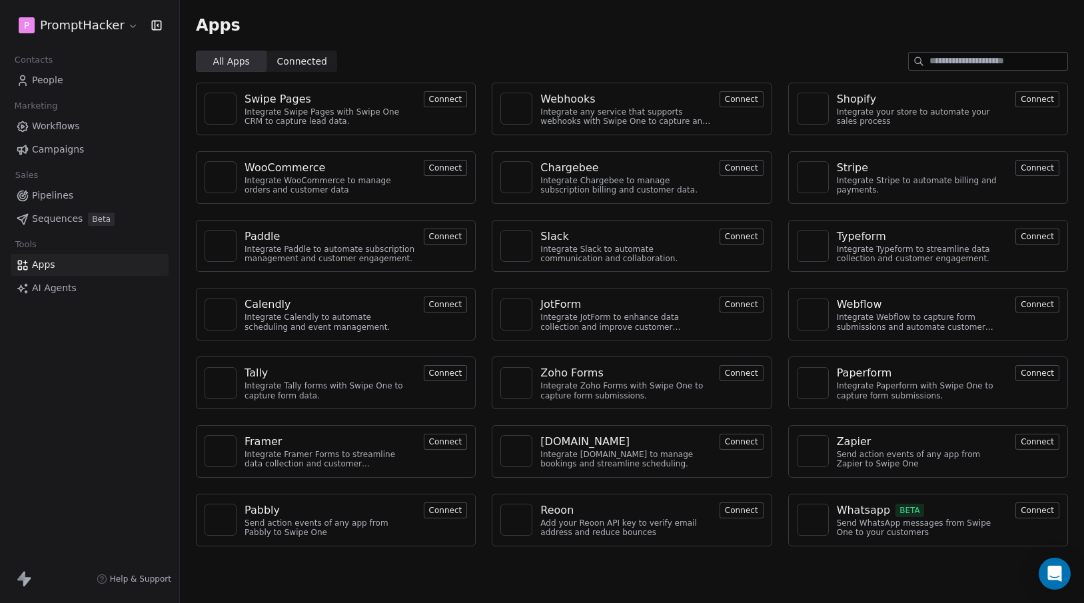
click at [51, 150] on span "Campaigns" at bounding box center [58, 150] width 52 height 14
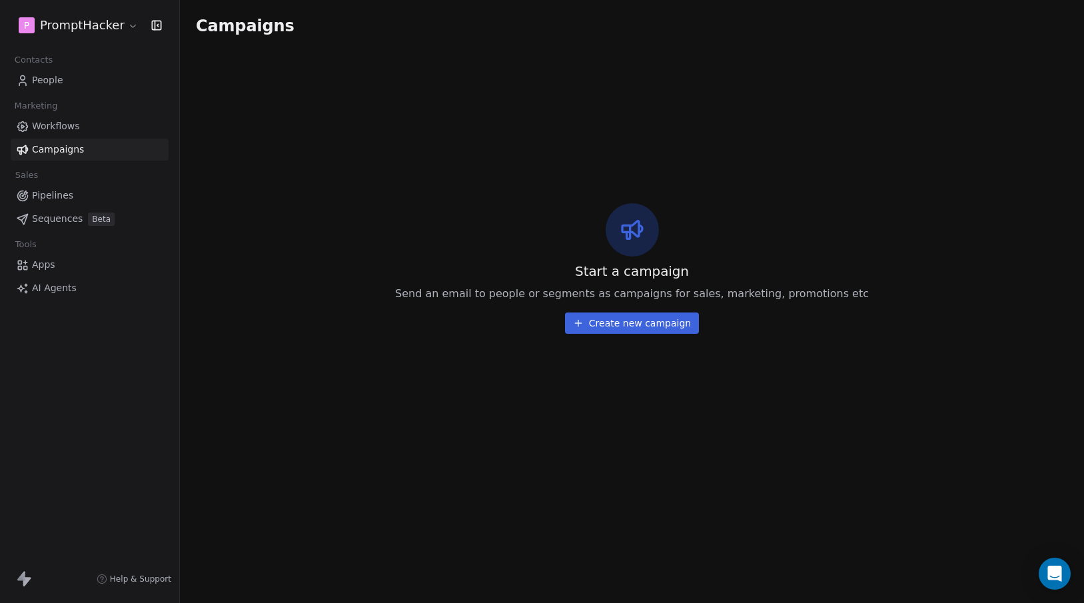
click at [63, 129] on span "Workflows" at bounding box center [56, 126] width 48 height 14
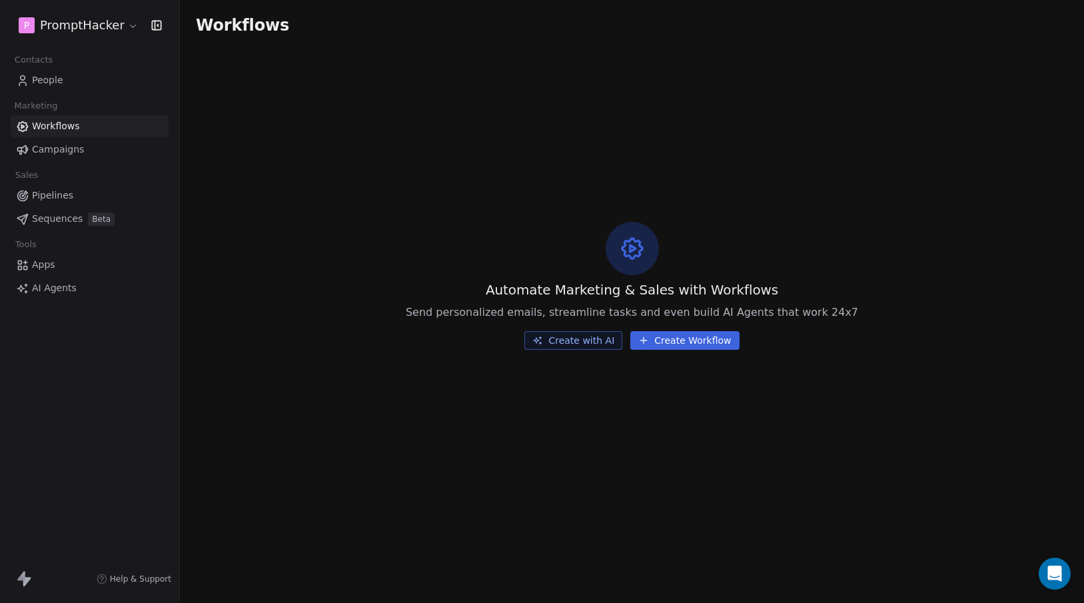
click at [59, 75] on span "People" at bounding box center [47, 80] width 31 height 14
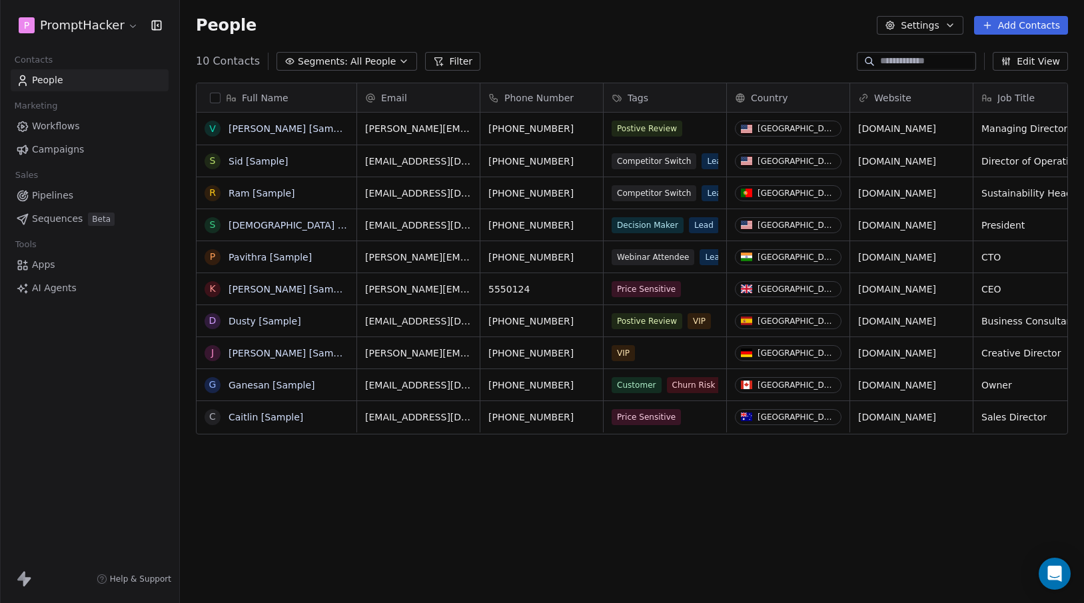
scroll to position [531, 904]
click at [311, 31] on div "People Settings Add Contacts" at bounding box center [632, 25] width 872 height 19
